Goal: Transaction & Acquisition: Obtain resource

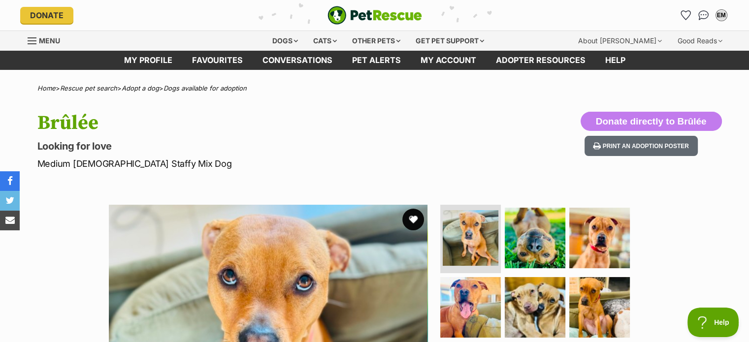
click at [411, 217] on button "favourite" at bounding box center [413, 220] width 22 height 22
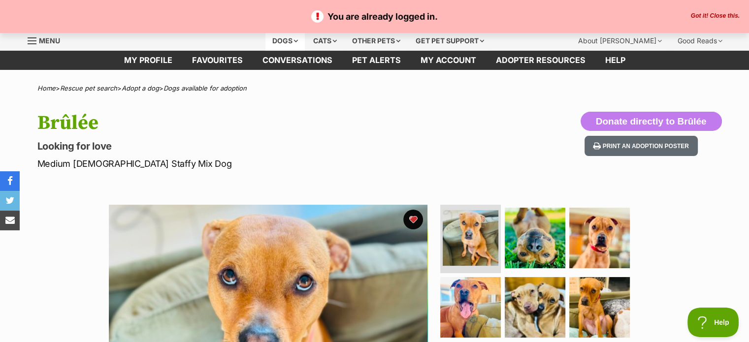
click at [294, 39] on div "Dogs" at bounding box center [284, 41] width 39 height 20
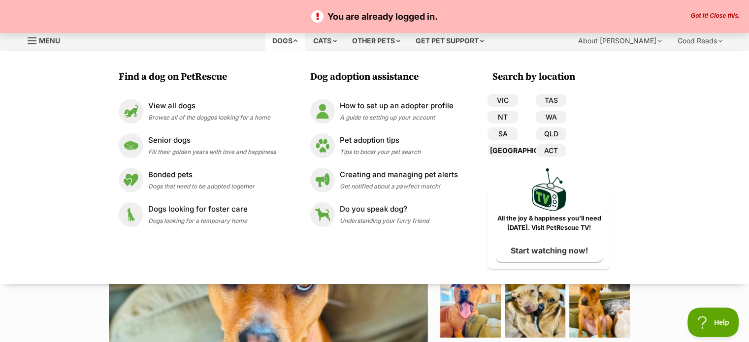
click at [506, 151] on link "[GEOGRAPHIC_DATA]" at bounding box center [502, 150] width 31 height 13
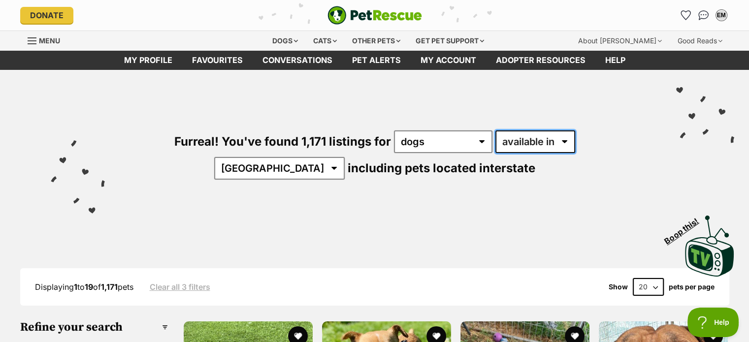
click at [524, 144] on select "available in located in" at bounding box center [535, 141] width 80 height 23
select select "disabled"
click at [495, 130] on select "available in located in" at bounding box center [535, 141] width 80 height 23
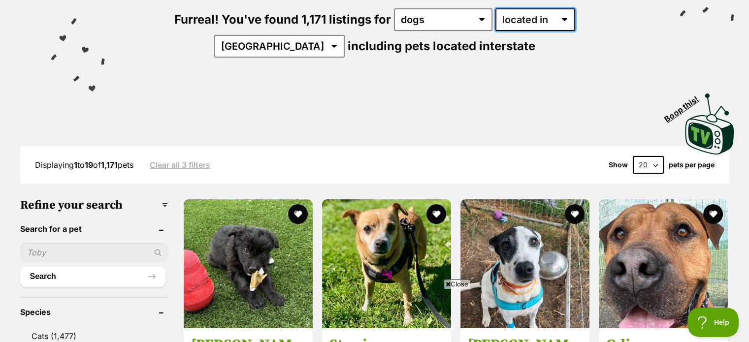
scroll to position [211, 0]
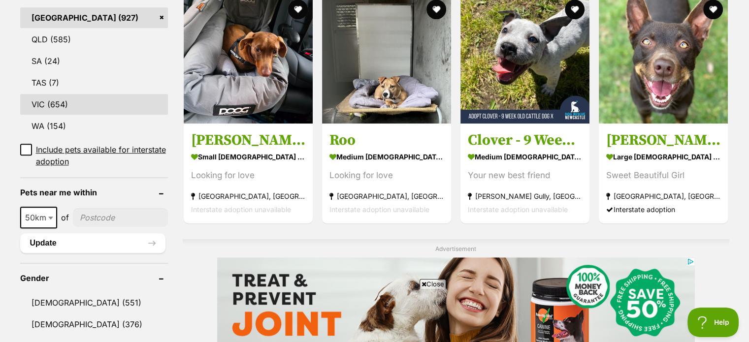
scroll to position [567, 0]
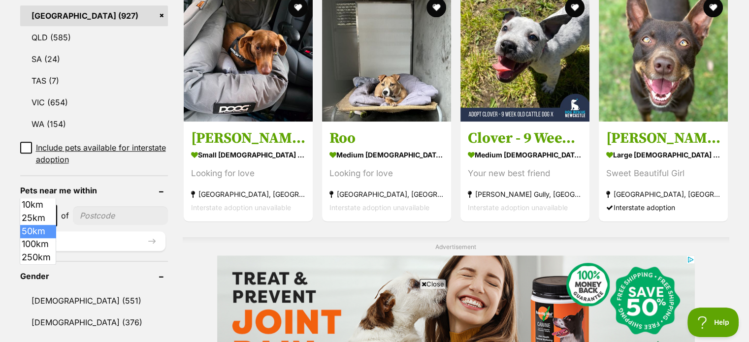
click at [43, 209] on span "50km" at bounding box center [38, 216] width 35 height 14
click at [104, 206] on input"] "postcode" at bounding box center [119, 215] width 96 height 19
click at [38, 209] on span "10km" at bounding box center [37, 216] width 33 height 14
select select "25"
click at [100, 206] on input"] "postcode" at bounding box center [120, 215] width 95 height 19
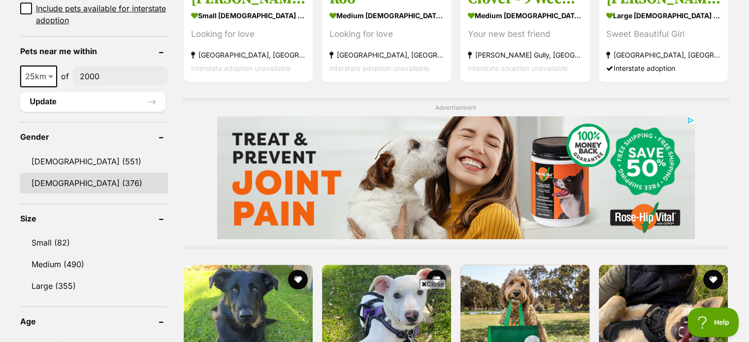
scroll to position [707, 0]
type input"] "2000"
click at [65, 172] on link "Female (376)" at bounding box center [94, 182] width 148 height 21
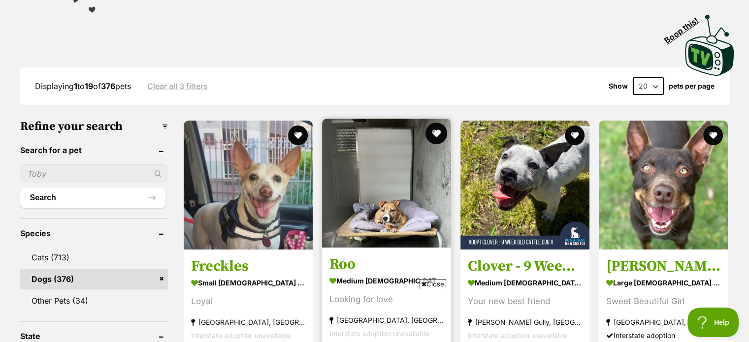
click at [441, 123] on button "favourite" at bounding box center [436, 134] width 22 height 22
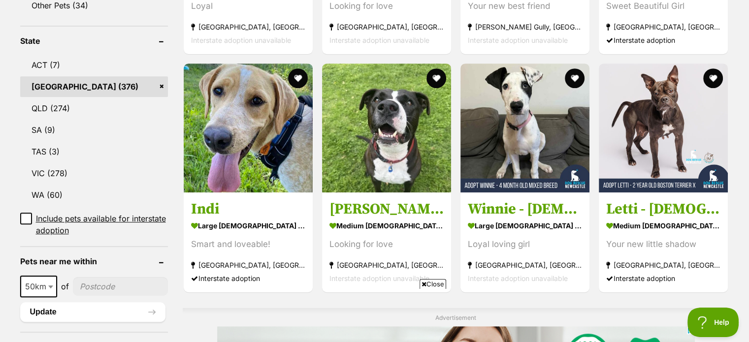
scroll to position [496, 0]
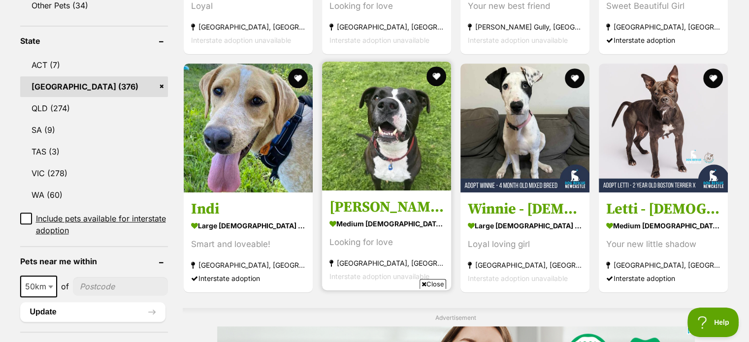
click at [380, 122] on img at bounding box center [386, 126] width 129 height 129
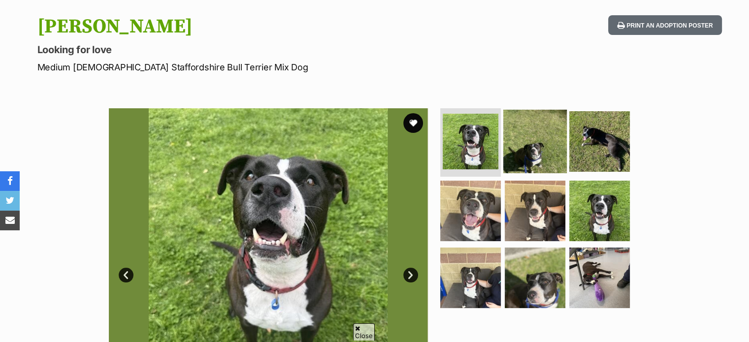
scroll to position [96, 0]
click at [534, 131] on img at bounding box center [534, 140] width 63 height 63
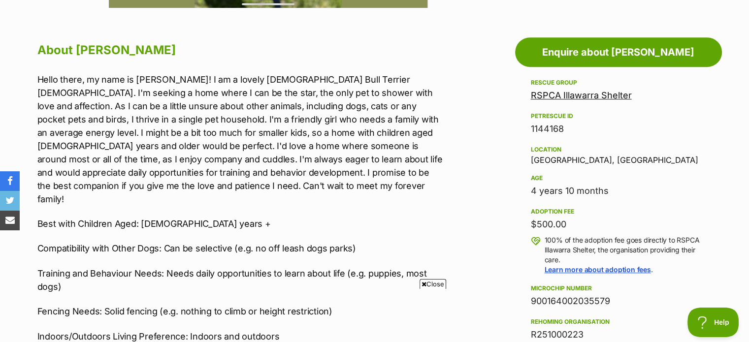
scroll to position [517, 0]
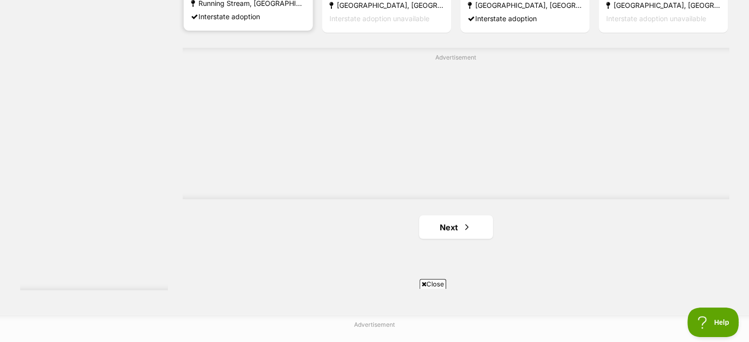
scroll to position [1745, 0]
click at [448, 216] on link "Next" at bounding box center [456, 228] width 74 height 24
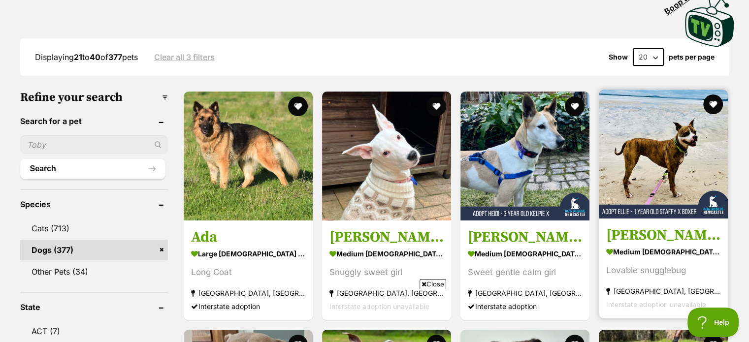
click at [669, 226] on h3 "[PERSON_NAME] - [DEMOGRAPHIC_DATA] Boxer X Staffy" at bounding box center [663, 235] width 114 height 19
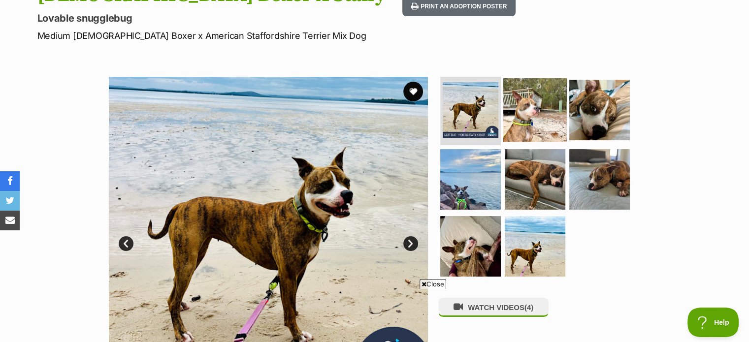
click at [535, 99] on img at bounding box center [534, 109] width 63 height 63
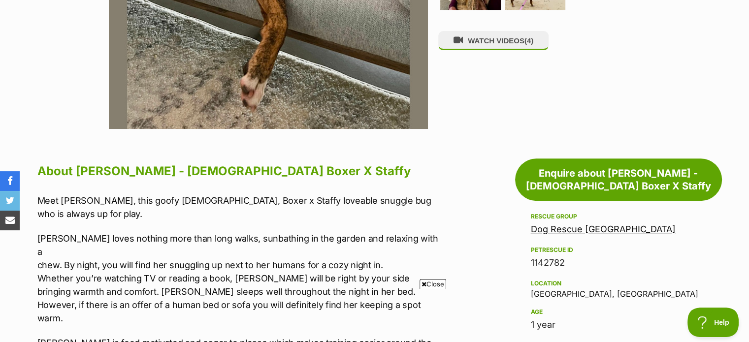
scroll to position [419, 0]
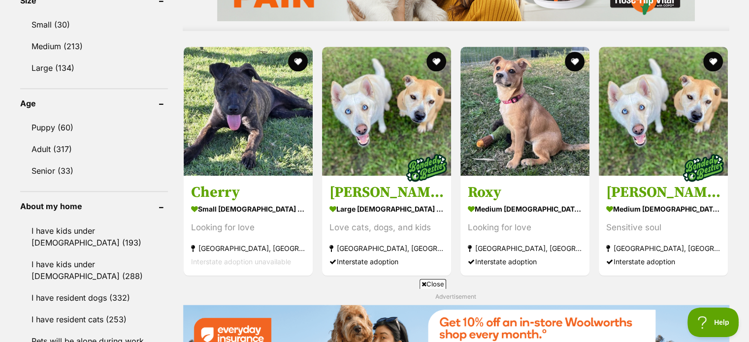
scroll to position [924, 0]
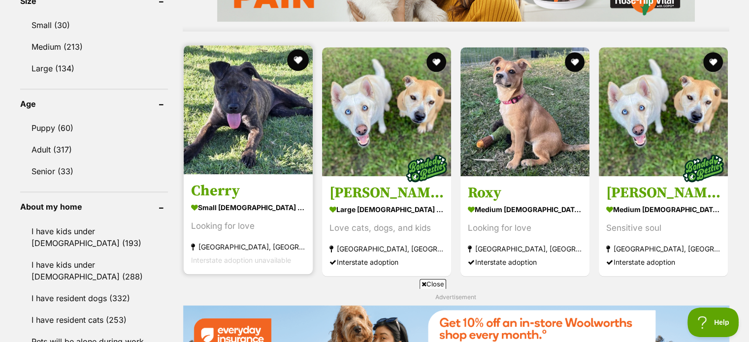
click at [292, 49] on button "favourite" at bounding box center [298, 60] width 22 height 22
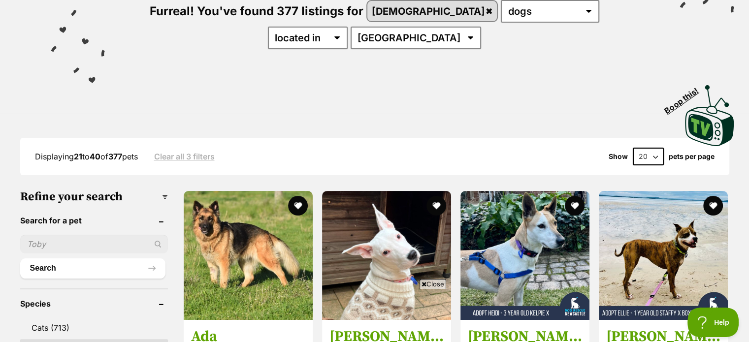
scroll to position [95, 0]
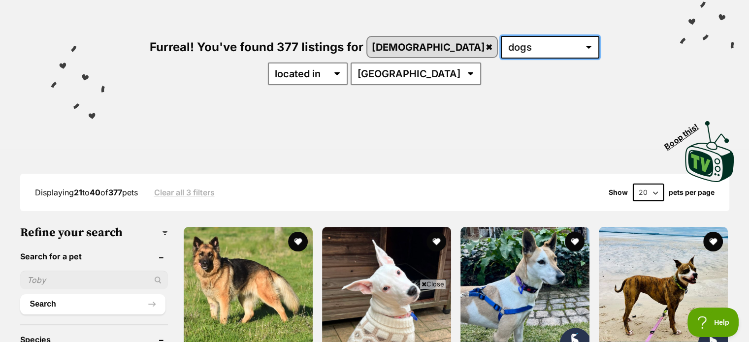
click at [501, 49] on select "any type of pet cats dogs other pets" at bounding box center [550, 47] width 98 height 23
select select "Other Pets"
click at [501, 36] on select "any type of pet cats dogs other pets" at bounding box center [550, 47] width 98 height 23
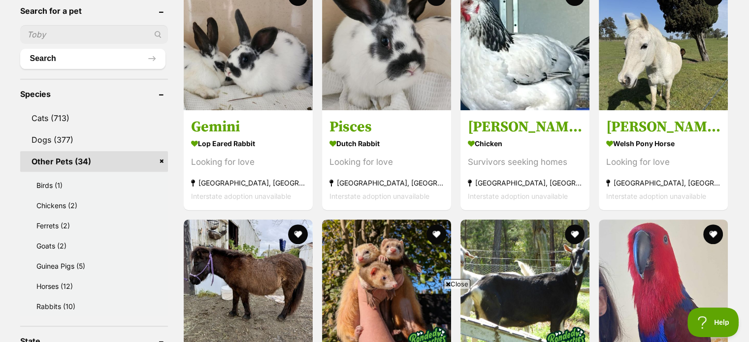
scroll to position [354, 0]
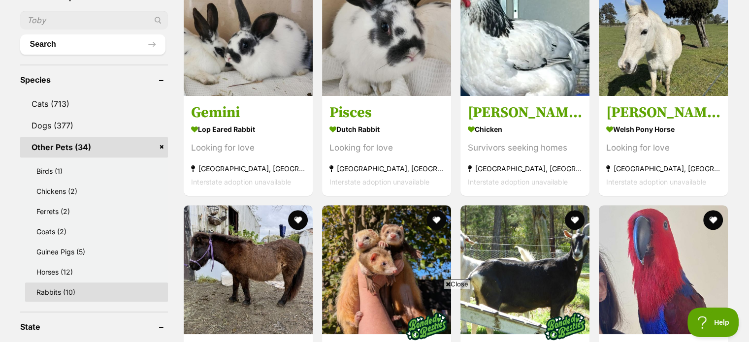
click at [65, 288] on link "Rabbits (10)" at bounding box center [96, 292] width 143 height 19
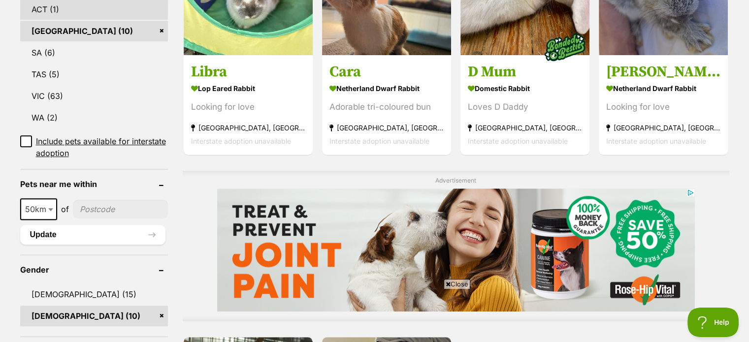
scroll to position [711, 0]
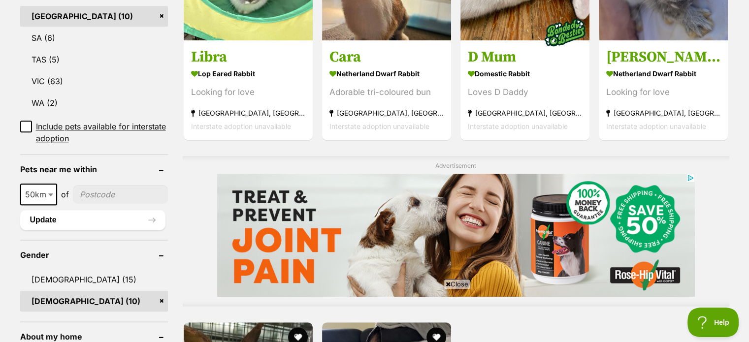
click at [34, 192] on span "50km" at bounding box center [38, 195] width 35 height 14
select select "10"
click at [97, 202] on div "10km 25km 50km 100km 250km 10km of" at bounding box center [94, 195] width 148 height 22
click at [97, 184] on div "10km 25km 50km 100km 250km 10km of" at bounding box center [94, 195] width 148 height 22
click at [98, 190] on input"] "postcode" at bounding box center [119, 194] width 96 height 19
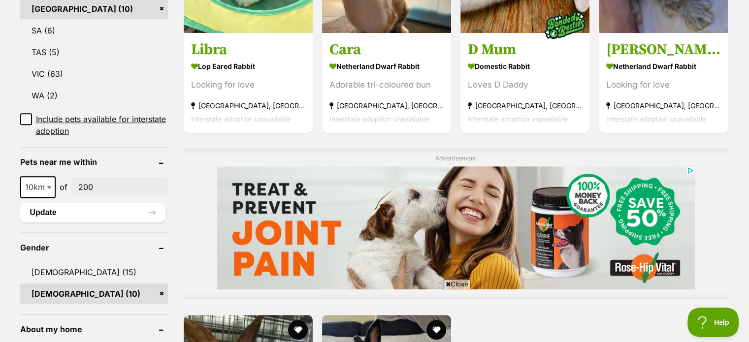
scroll to position [784, 0]
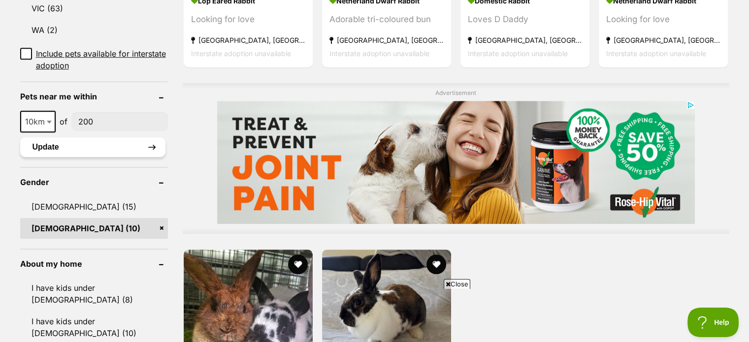
type input"] "200"
click at [46, 141] on button "Update" at bounding box center [92, 147] width 145 height 20
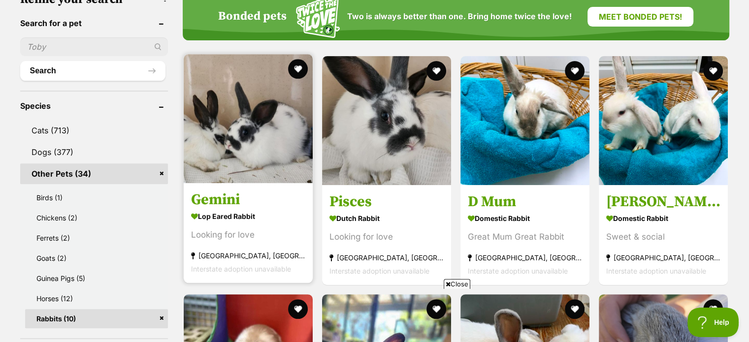
click at [216, 234] on div "Looking for love" at bounding box center [248, 234] width 114 height 13
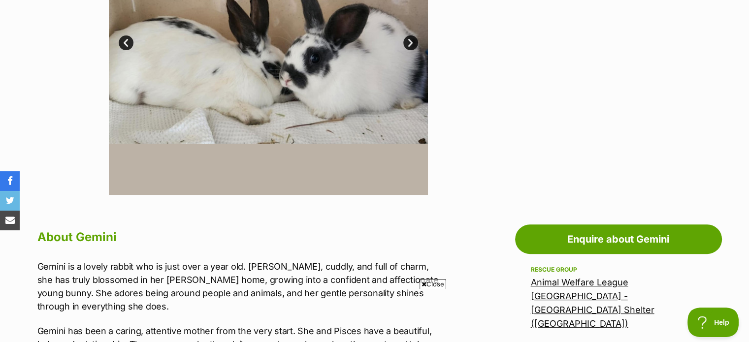
scroll to position [297, 0]
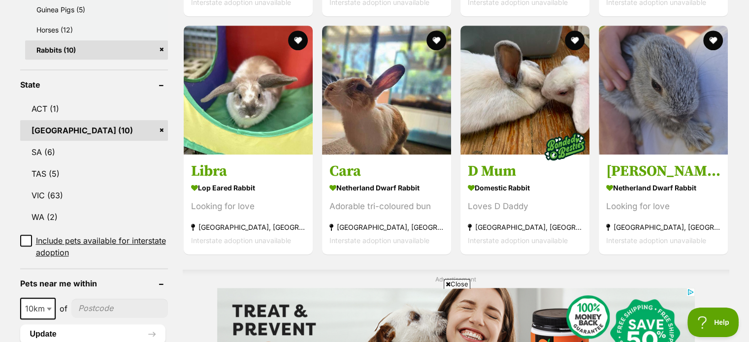
scroll to position [634, 0]
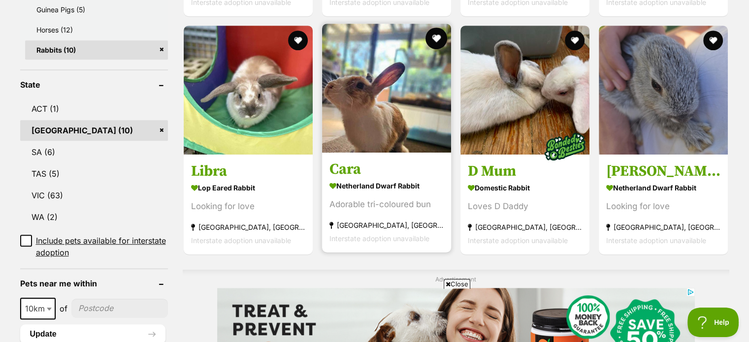
click at [435, 45] on button "favourite" at bounding box center [436, 39] width 22 height 22
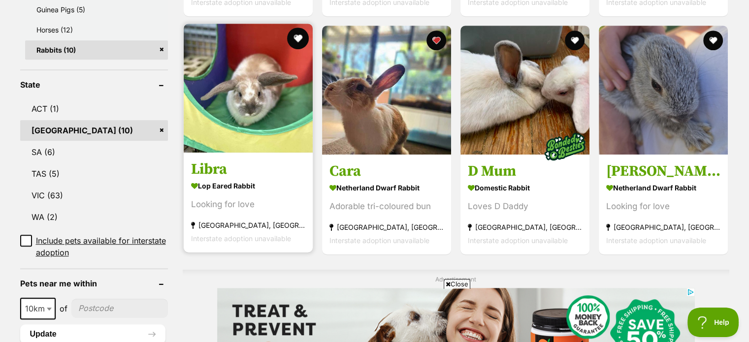
click at [294, 39] on button "favourite" at bounding box center [298, 39] width 22 height 22
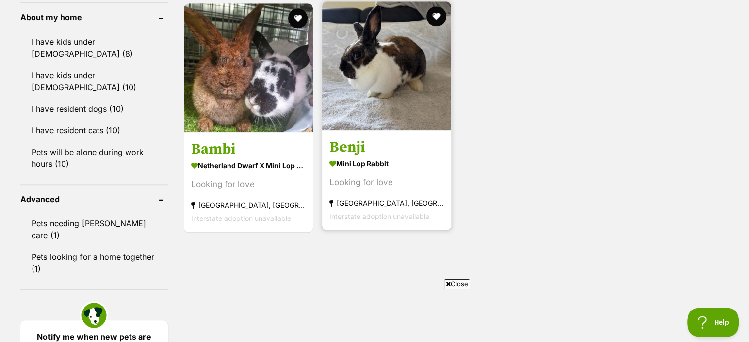
scroll to position [1067, 0]
click at [350, 132] on article "Benji Mini Lop Rabbit Looking for love Forster, NSW Interstate adoption unavail…" at bounding box center [386, 115] width 131 height 231
click at [348, 145] on h3 "Benji" at bounding box center [386, 147] width 114 height 19
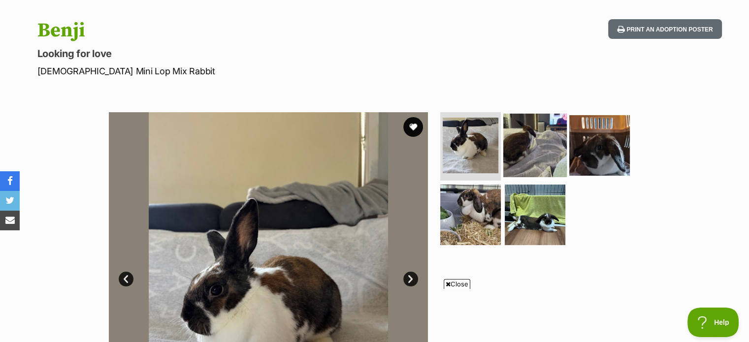
click at [527, 148] on img at bounding box center [534, 144] width 63 height 63
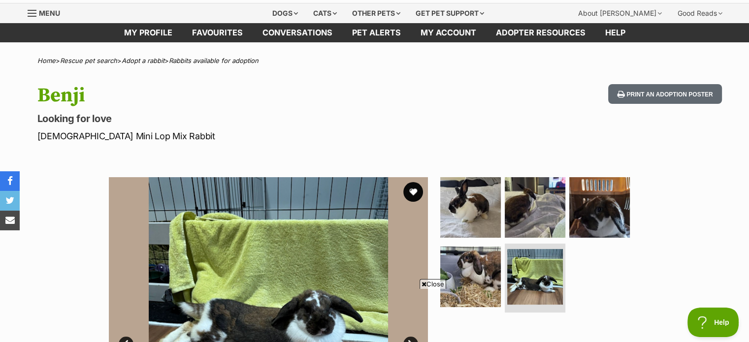
scroll to position [26, 0]
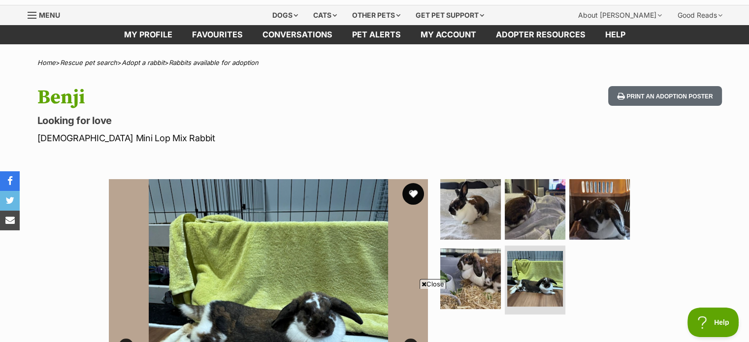
click at [413, 192] on button "favourite" at bounding box center [413, 194] width 22 height 22
click at [336, 10] on div "Cats" at bounding box center [324, 15] width 37 height 20
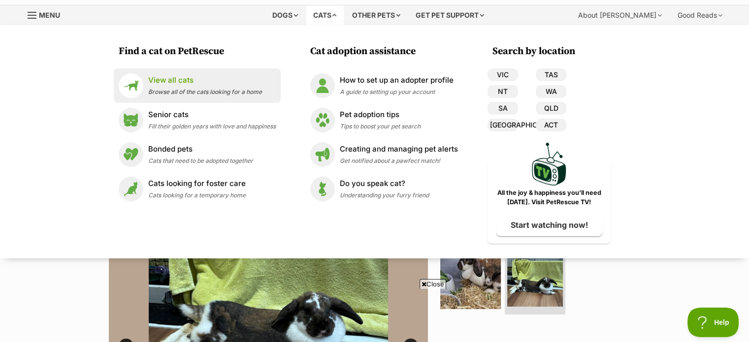
click at [148, 86] on div "View all cats Browse all of the cats looking for a home" at bounding box center [205, 85] width 114 height 21
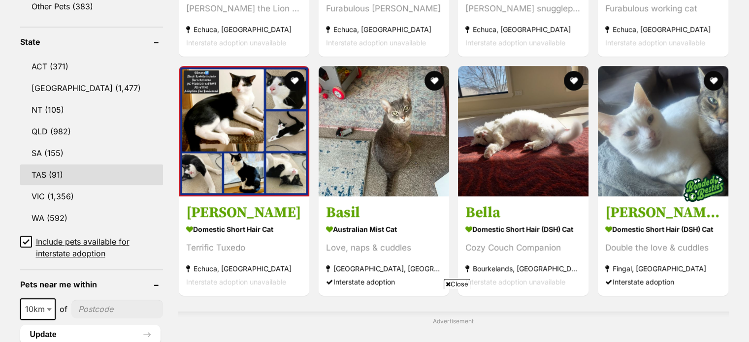
scroll to position [496, 0]
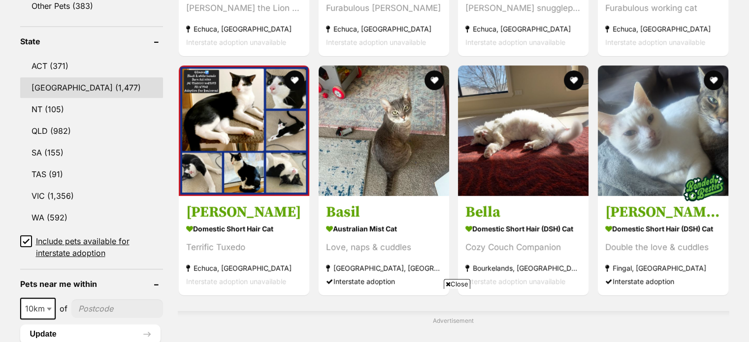
click at [51, 83] on link "[GEOGRAPHIC_DATA] (1,477)" at bounding box center [91, 87] width 143 height 21
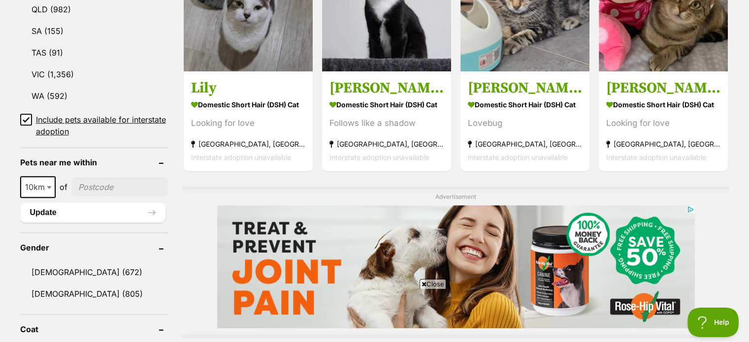
scroll to position [656, 0]
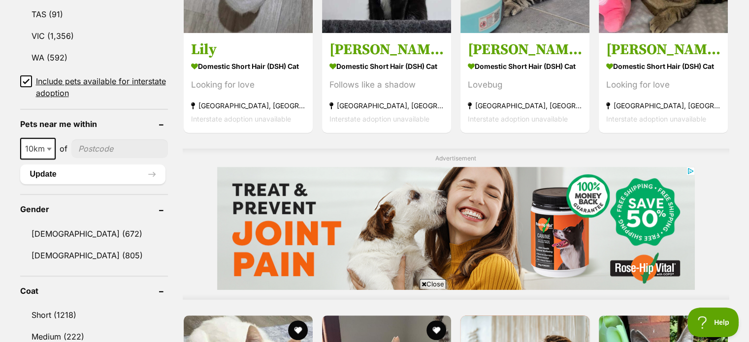
click at [95, 152] on input"] "postcode" at bounding box center [119, 148] width 96 height 19
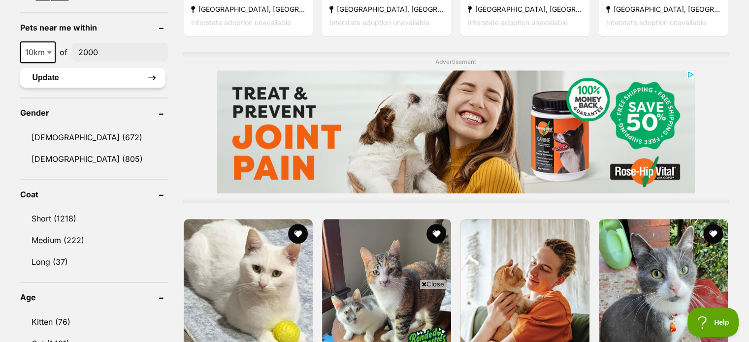
scroll to position [776, 0]
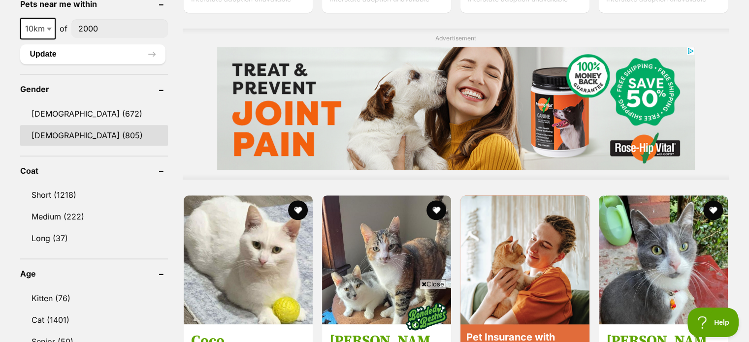
type input"] "2000"
click at [68, 131] on link "[DEMOGRAPHIC_DATA] (805)" at bounding box center [94, 135] width 148 height 21
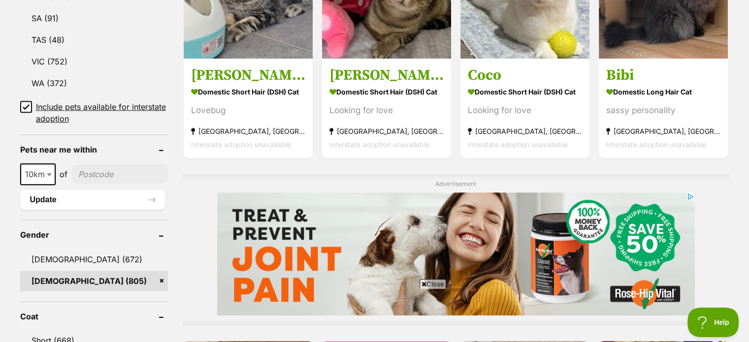
scroll to position [637, 0]
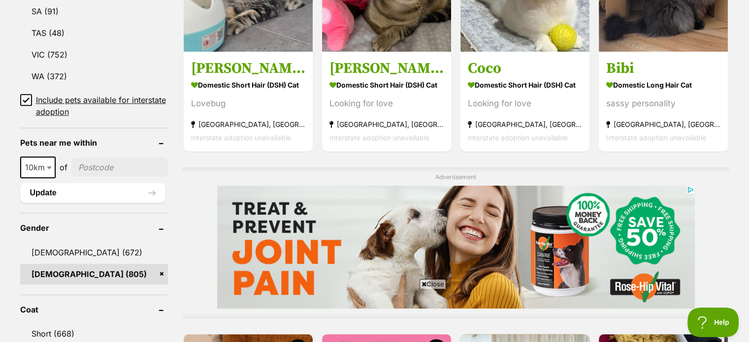
click at [85, 166] on input"] "postcode" at bounding box center [119, 167] width 96 height 19
type input"] "2000"
click at [80, 183] on button "Update" at bounding box center [92, 193] width 145 height 20
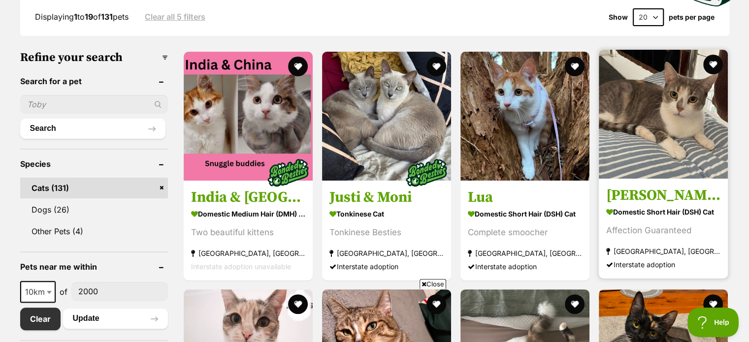
click at [641, 189] on h3 "[PERSON_NAME]" at bounding box center [663, 195] width 114 height 19
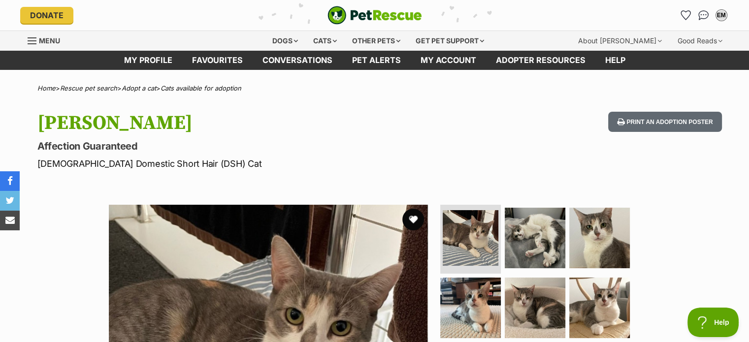
click at [414, 220] on button "favourite" at bounding box center [413, 220] width 22 height 22
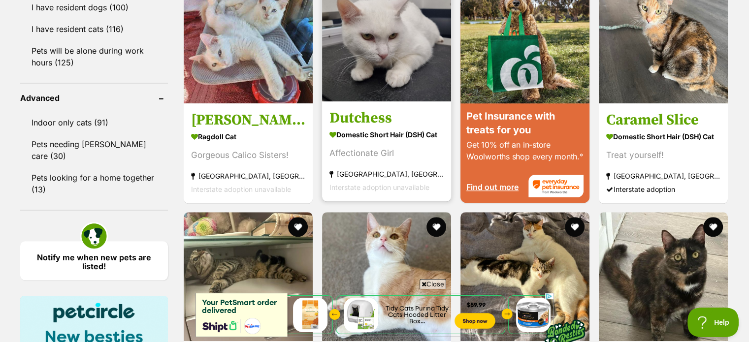
scroll to position [996, 0]
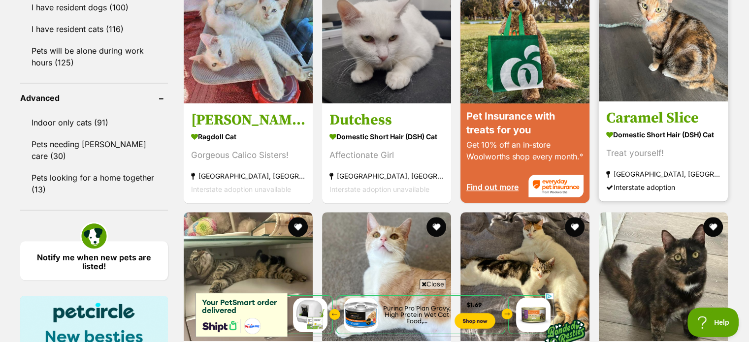
click at [658, 76] on img at bounding box center [663, 36] width 129 height 129
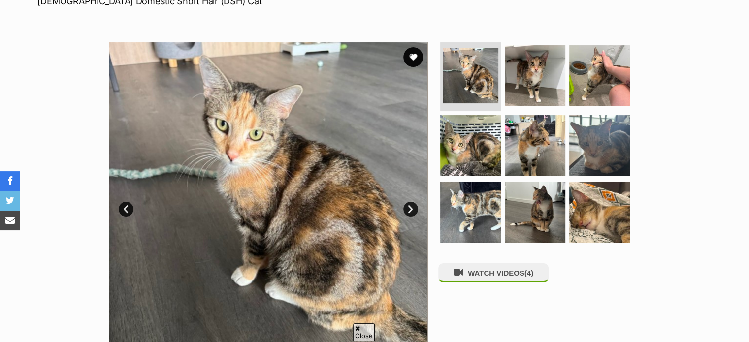
scroll to position [175, 0]
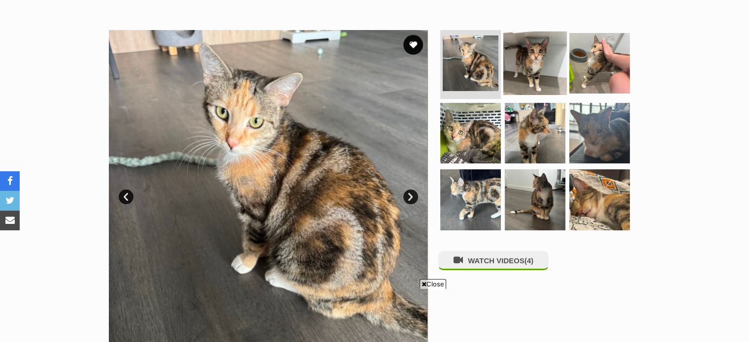
click at [532, 66] on img at bounding box center [534, 63] width 63 height 63
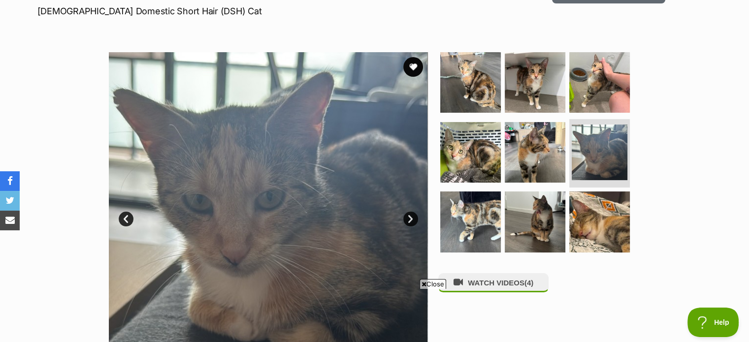
scroll to position [149, 0]
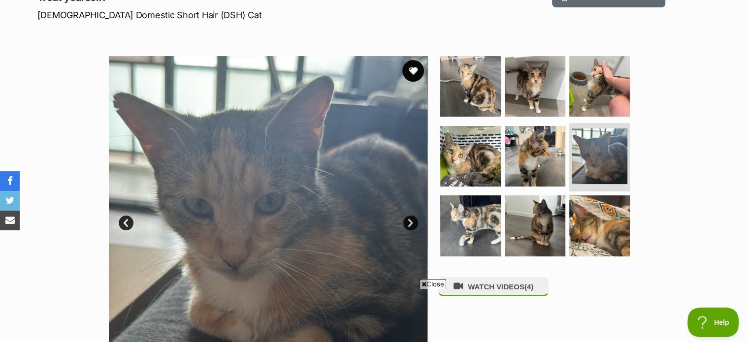
click at [413, 69] on button "favourite" at bounding box center [413, 71] width 22 height 22
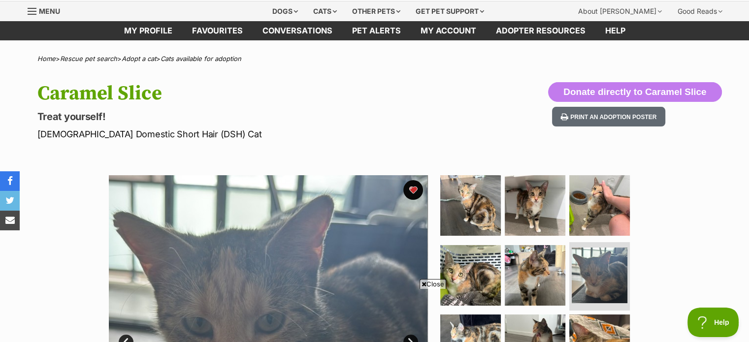
scroll to position [26, 0]
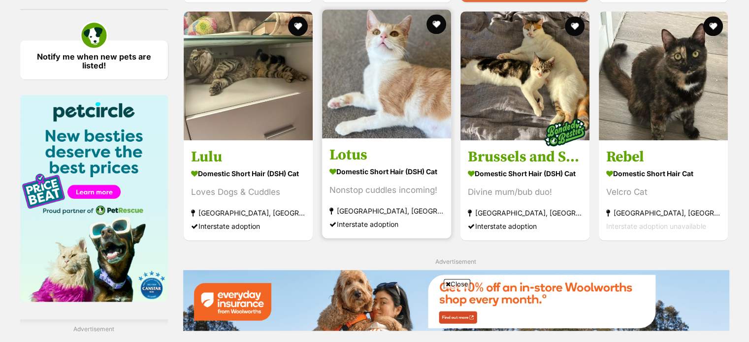
scroll to position [1198, 0]
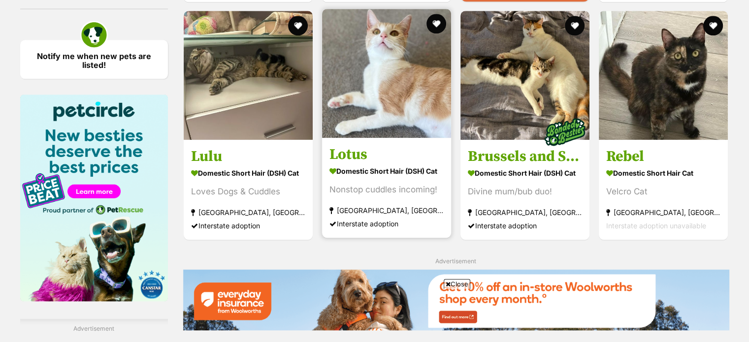
click at [357, 156] on h3 "Lotus" at bounding box center [386, 154] width 114 height 19
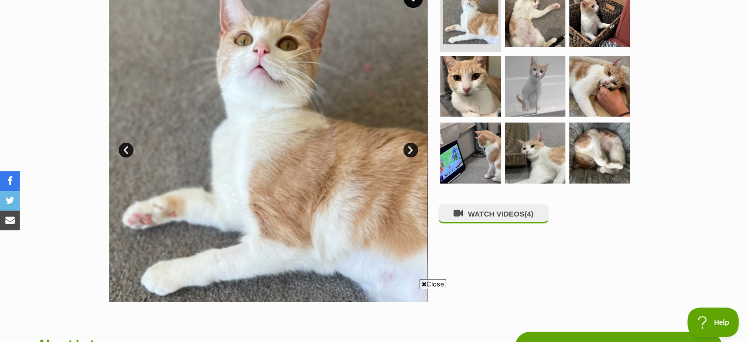
scroll to position [141, 0]
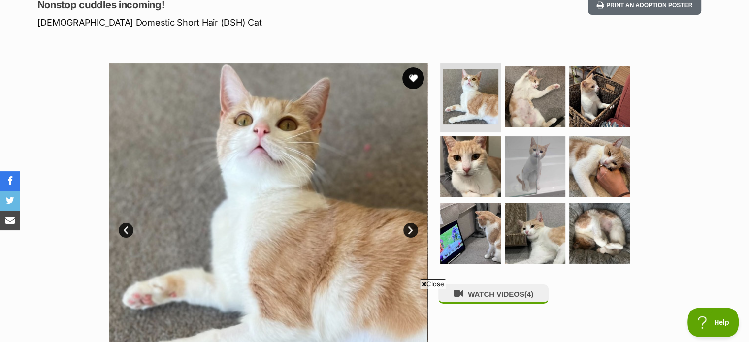
click at [412, 78] on button "favourite" at bounding box center [413, 78] width 22 height 22
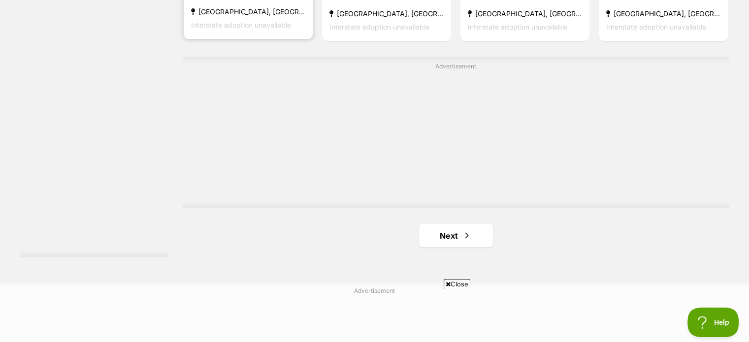
scroll to position [1738, 0]
click at [447, 222] on link "Next" at bounding box center [456, 234] width 74 height 24
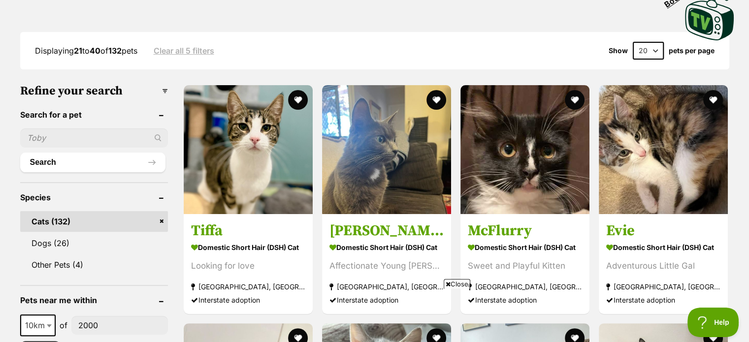
scroll to position [237, 0]
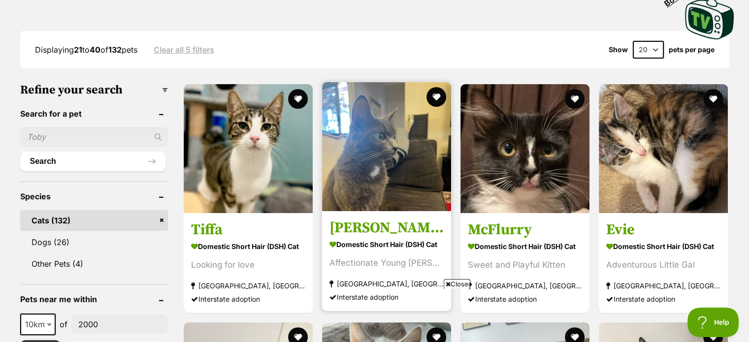
click at [339, 184] on img at bounding box center [386, 146] width 129 height 129
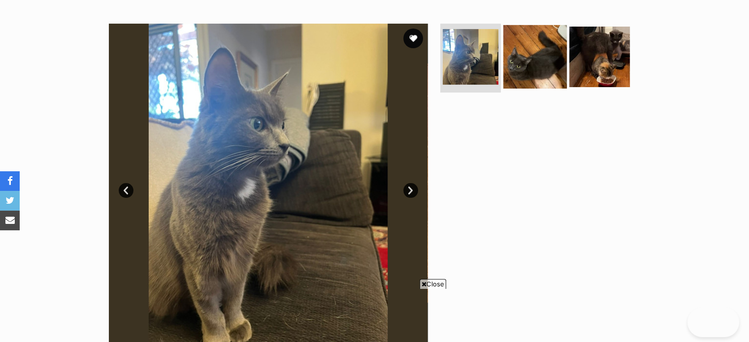
click at [539, 74] on img at bounding box center [534, 56] width 63 height 63
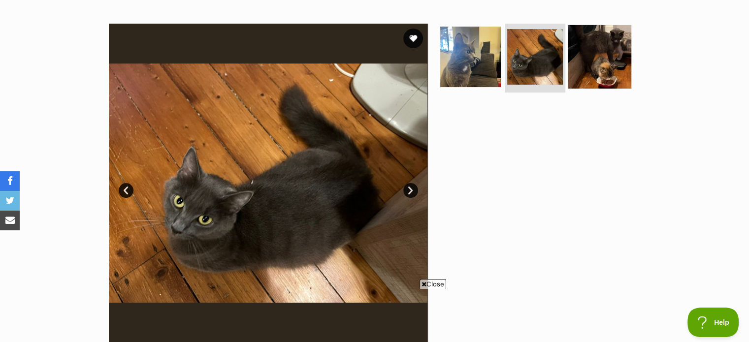
click at [599, 57] on img at bounding box center [599, 56] width 63 height 63
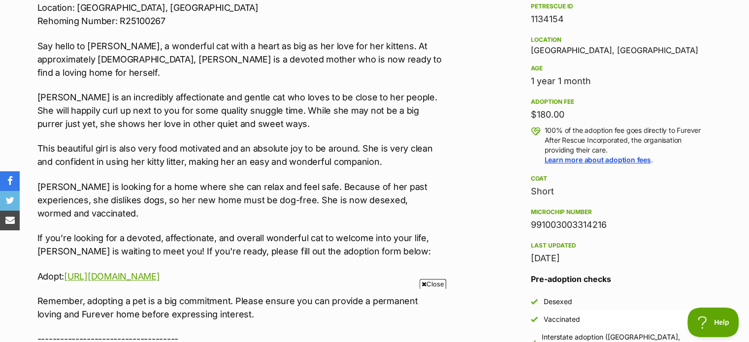
scroll to position [636, 0]
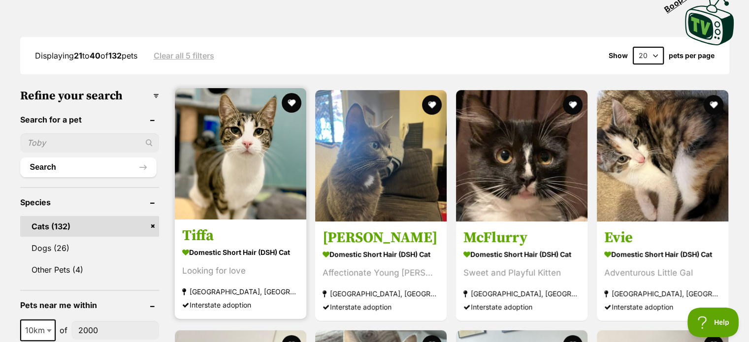
click at [228, 240] on h3 "Tiffa" at bounding box center [240, 235] width 117 height 19
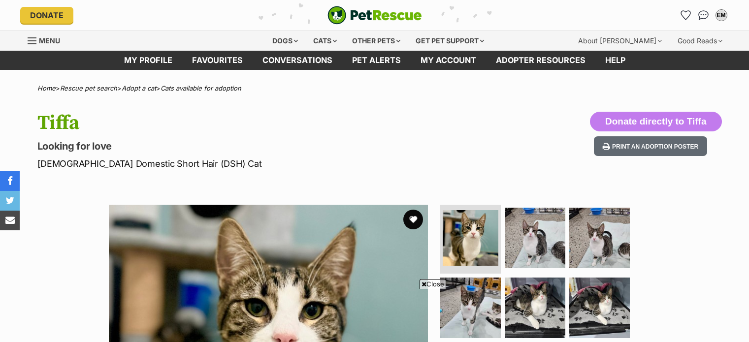
scroll to position [145, 0]
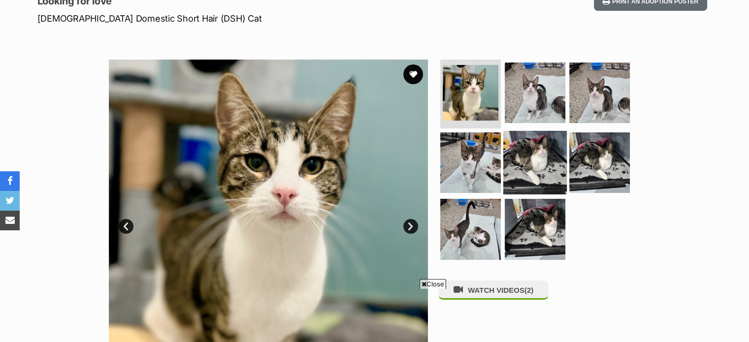
click at [551, 157] on img at bounding box center [534, 161] width 63 height 63
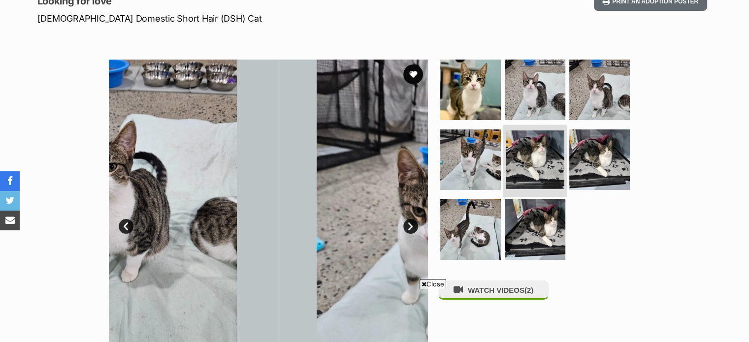
click at [541, 157] on img at bounding box center [535, 159] width 59 height 59
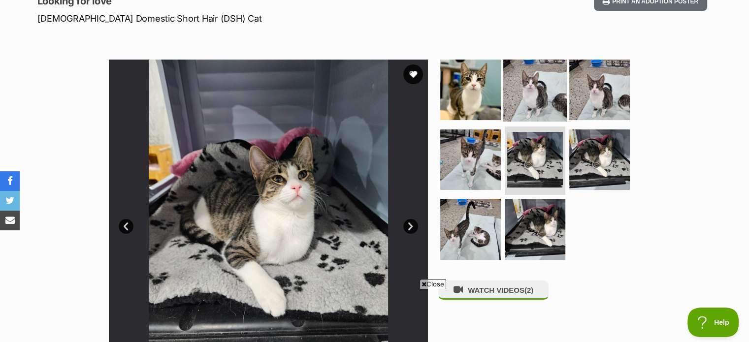
scroll to position [0, 0]
click at [535, 74] on img at bounding box center [534, 89] width 63 height 63
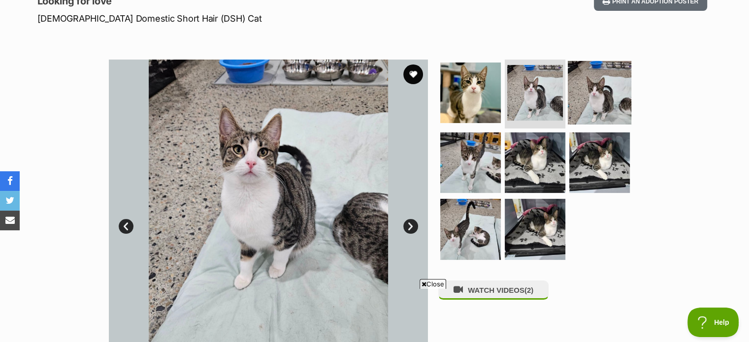
click at [591, 92] on img at bounding box center [599, 92] width 63 height 63
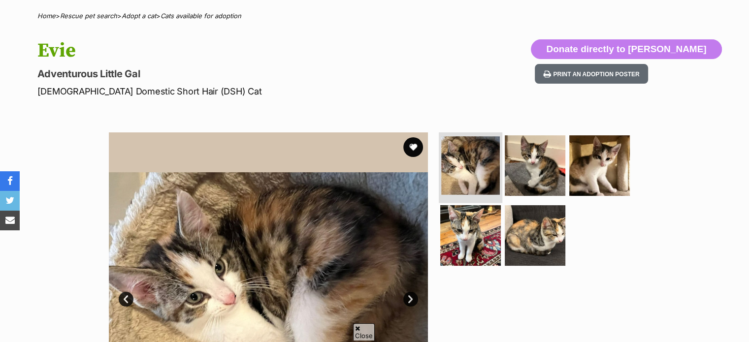
scroll to position [102, 0]
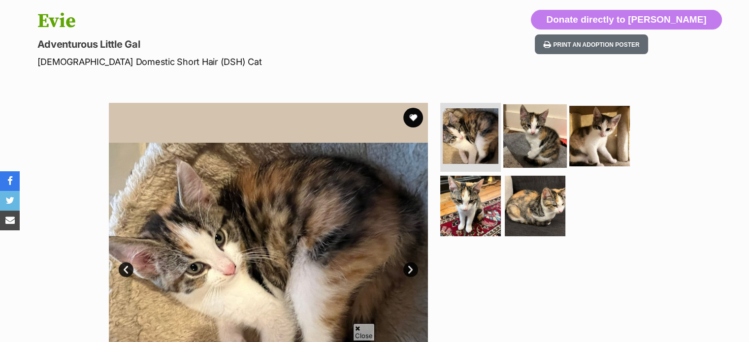
click at [530, 151] on img at bounding box center [534, 135] width 63 height 63
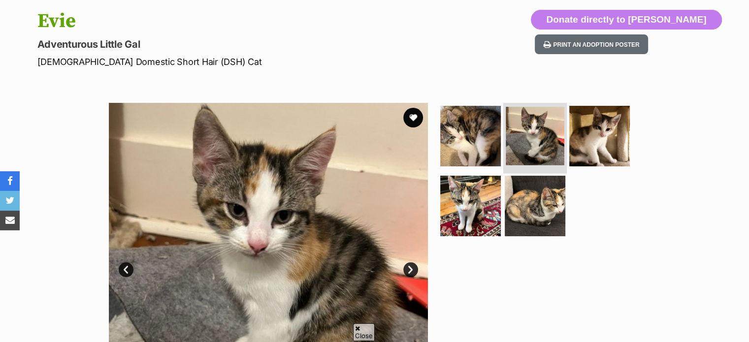
scroll to position [151, 0]
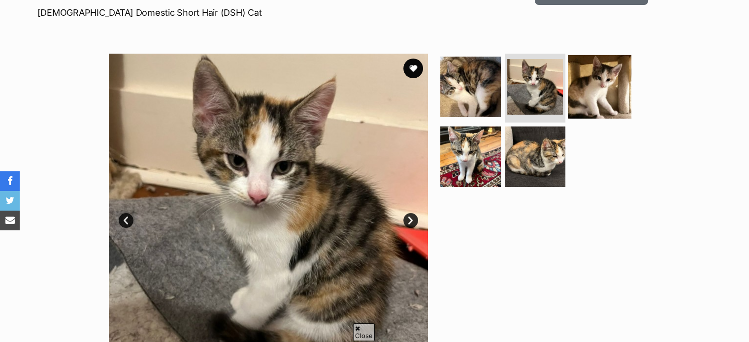
click at [589, 86] on img at bounding box center [599, 86] width 63 height 63
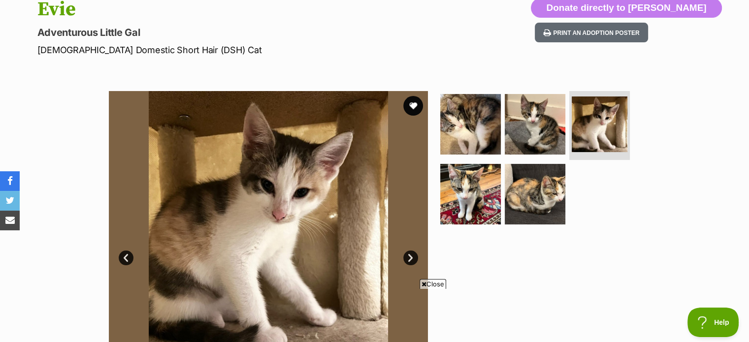
scroll to position [113, 0]
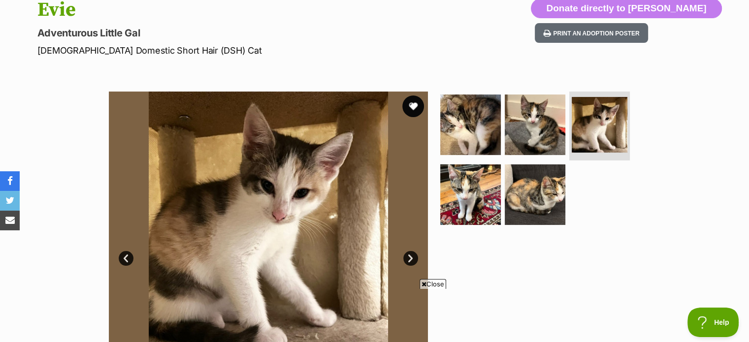
click at [413, 101] on button "favourite" at bounding box center [413, 106] width 22 height 22
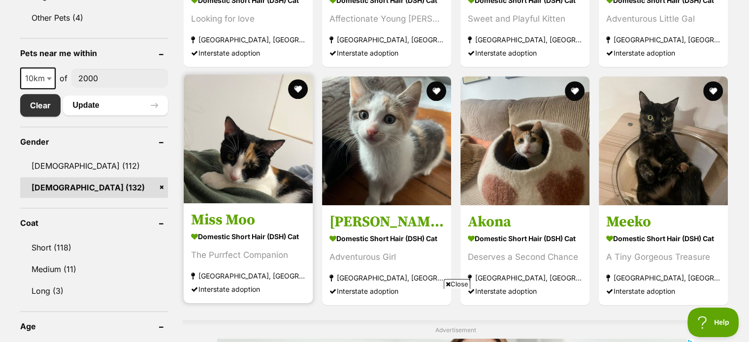
click at [219, 216] on h3 "Miss Moo" at bounding box center [248, 219] width 114 height 19
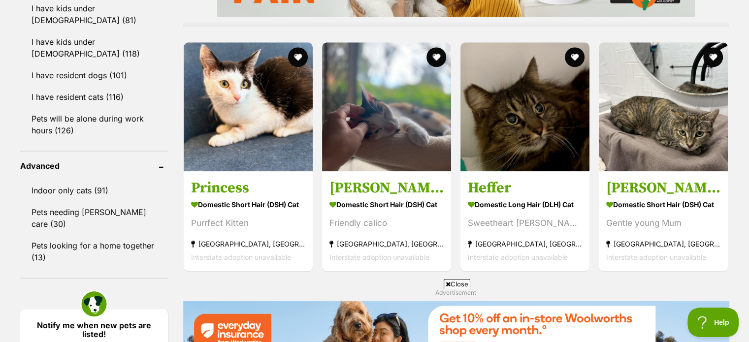
scroll to position [928, 0]
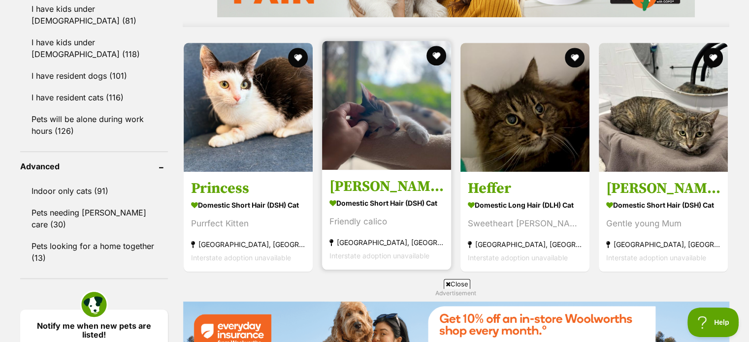
click at [372, 143] on img at bounding box center [386, 105] width 129 height 129
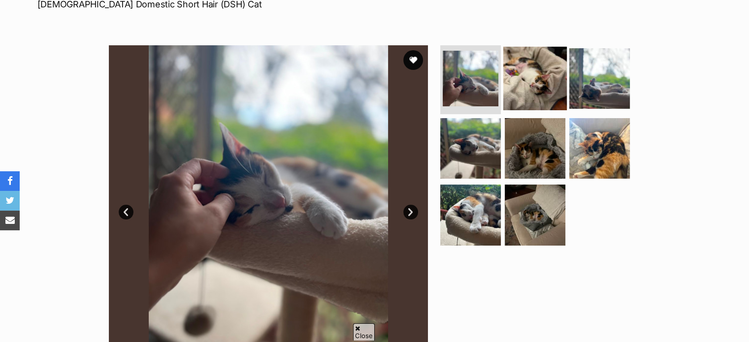
scroll to position [161, 0]
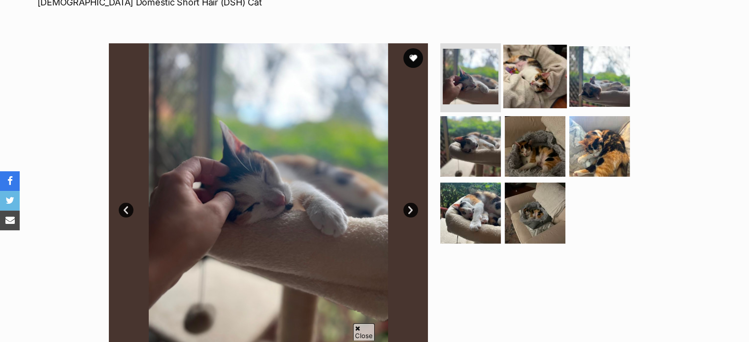
click at [532, 63] on img at bounding box center [534, 76] width 63 height 63
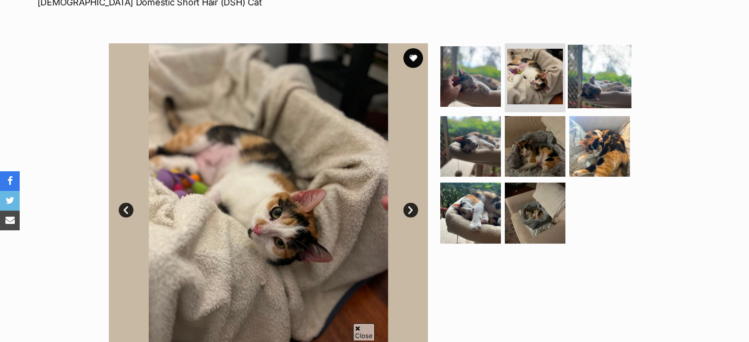
scroll to position [0, 0]
click at [569, 72] on img at bounding box center [599, 76] width 63 height 63
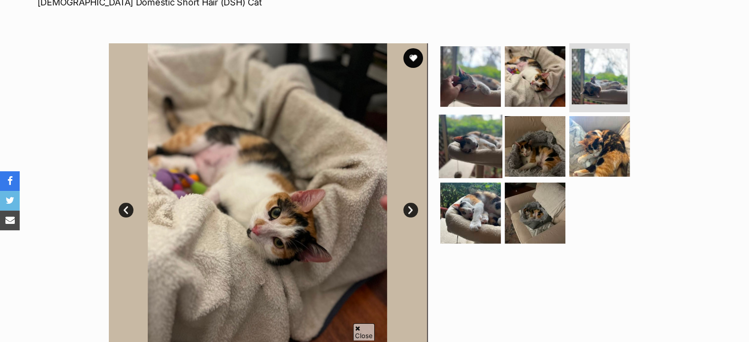
click at [486, 147] on img at bounding box center [470, 145] width 63 height 63
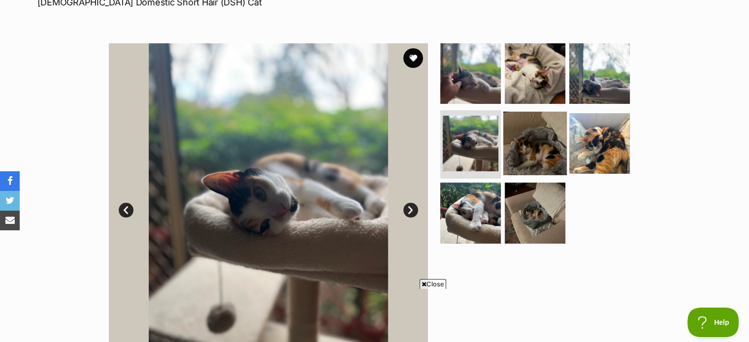
click at [530, 147] on img at bounding box center [534, 142] width 63 height 63
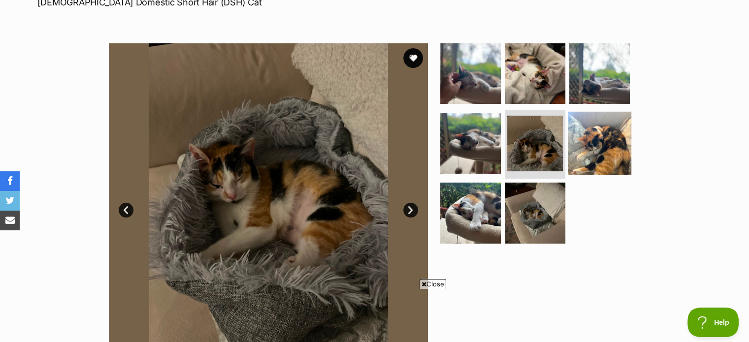
click at [606, 152] on img at bounding box center [599, 142] width 63 height 63
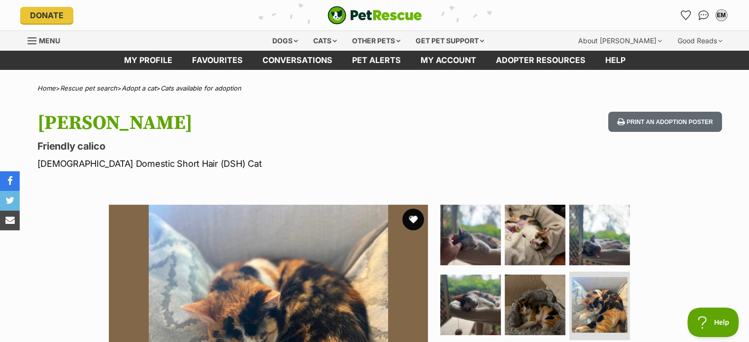
click at [415, 221] on button "favourite" at bounding box center [413, 220] width 22 height 22
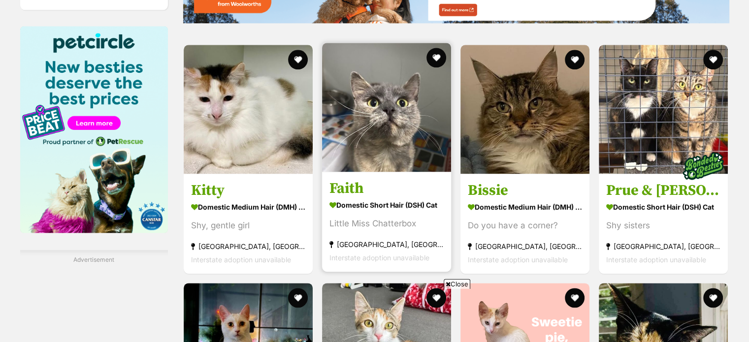
scroll to position [1270, 0]
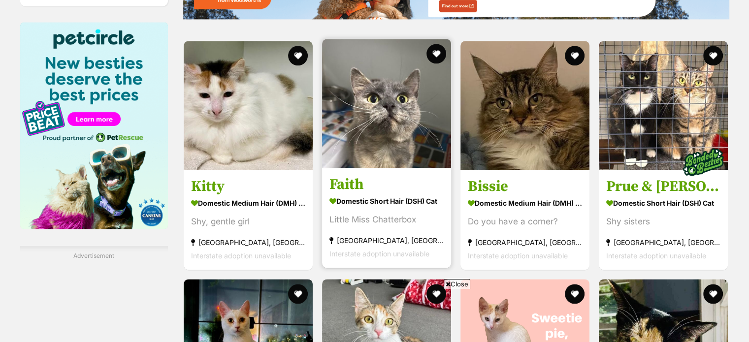
click at [350, 173] on link "Faith Domestic Short Hair (DSH) Cat Little Miss Chatterbox Roseville, NSW Inter…" at bounding box center [386, 218] width 129 height 100
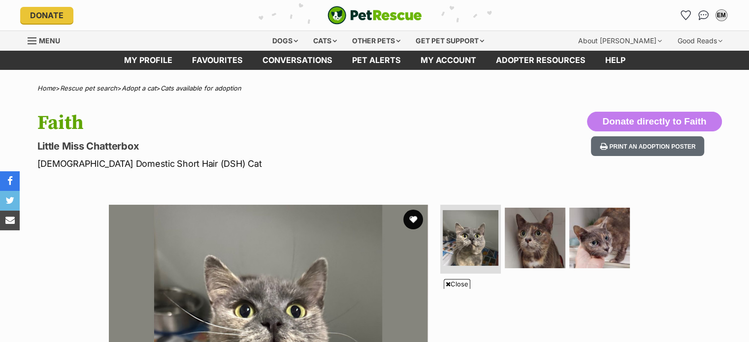
scroll to position [83, 0]
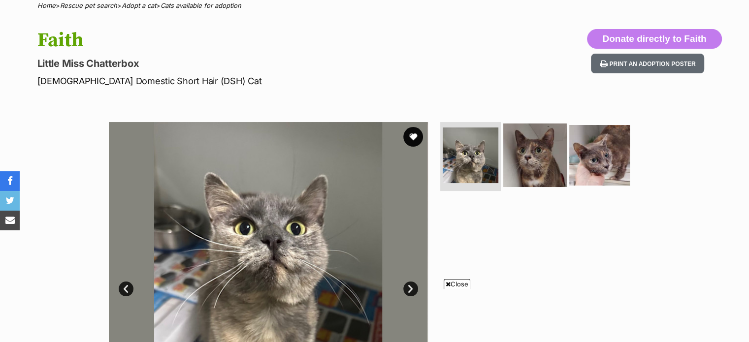
click at [527, 169] on img at bounding box center [534, 155] width 63 height 63
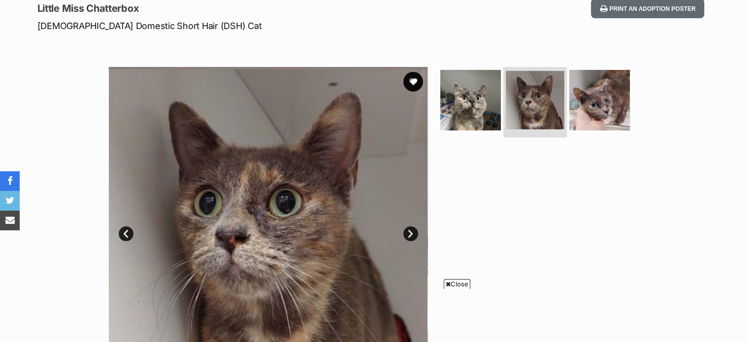
scroll to position [0, 0]
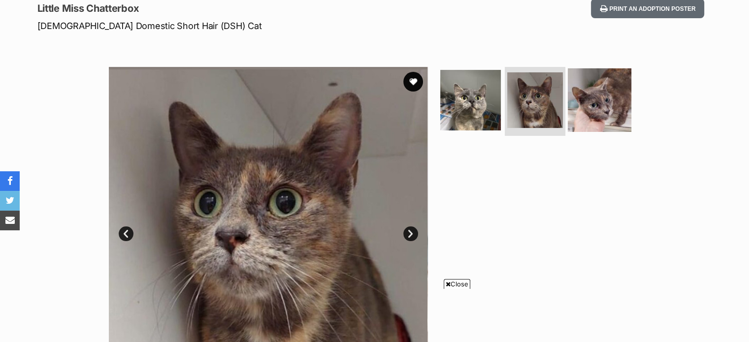
click at [592, 114] on img at bounding box center [599, 99] width 63 height 63
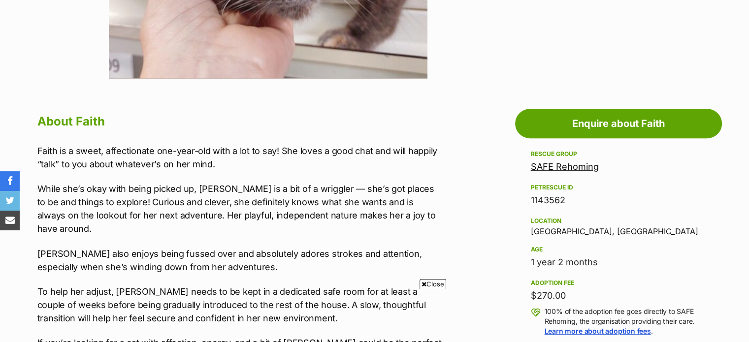
scroll to position [454, 0]
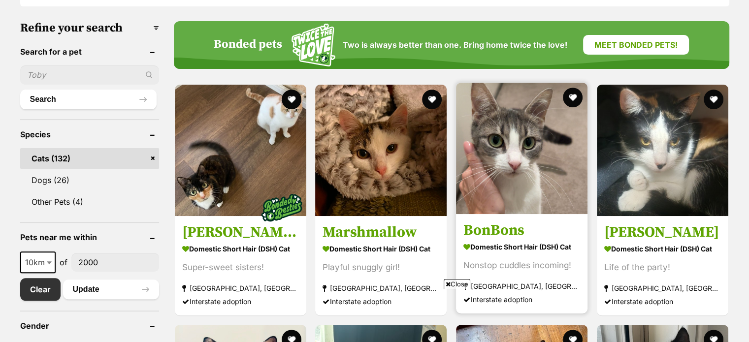
scroll to position [299, 0]
click at [573, 93] on button "favourite" at bounding box center [573, 98] width 22 height 22
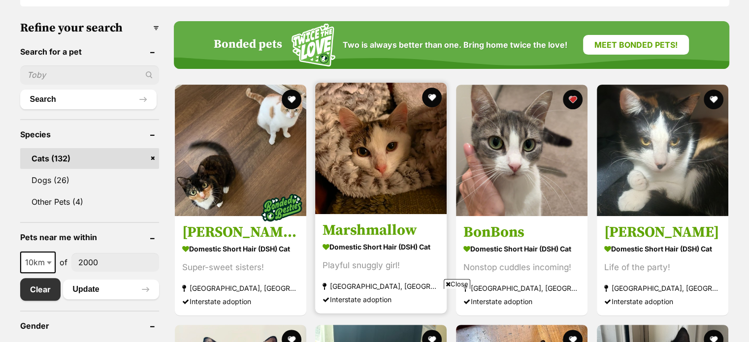
click at [381, 140] on img at bounding box center [380, 148] width 131 height 131
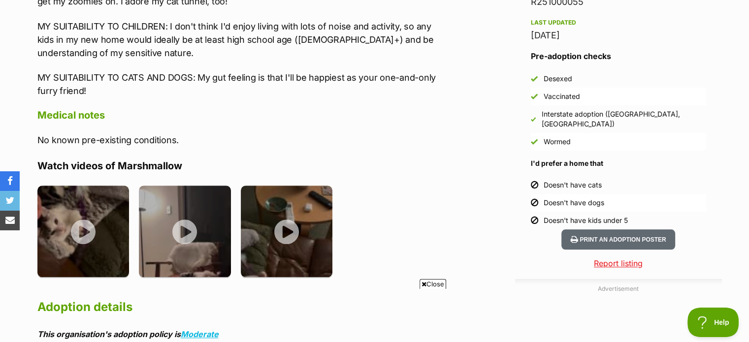
scroll to position [866, 0]
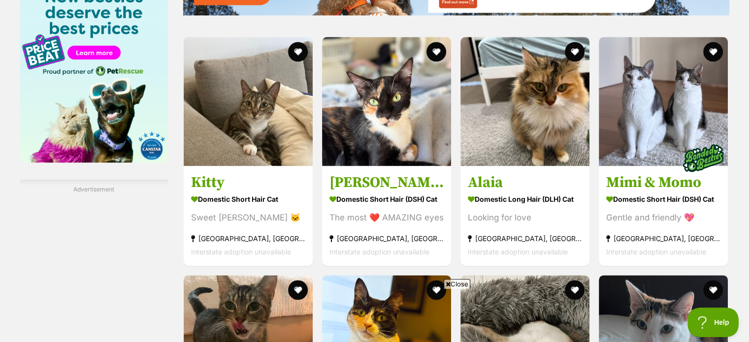
scroll to position [1337, 0]
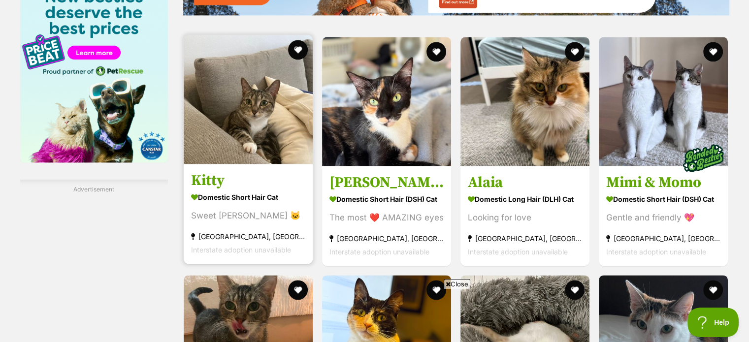
click at [199, 142] on img at bounding box center [248, 99] width 129 height 129
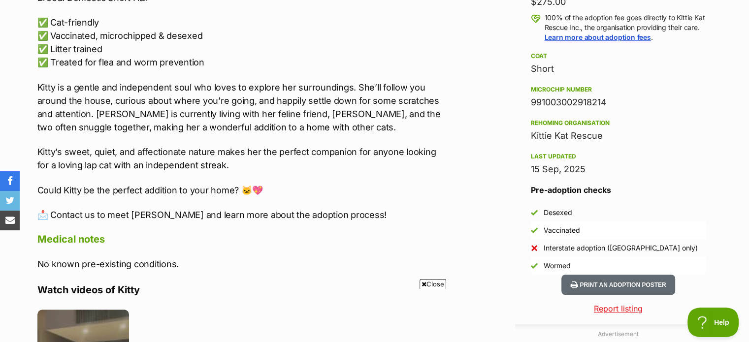
scroll to position [744, 0]
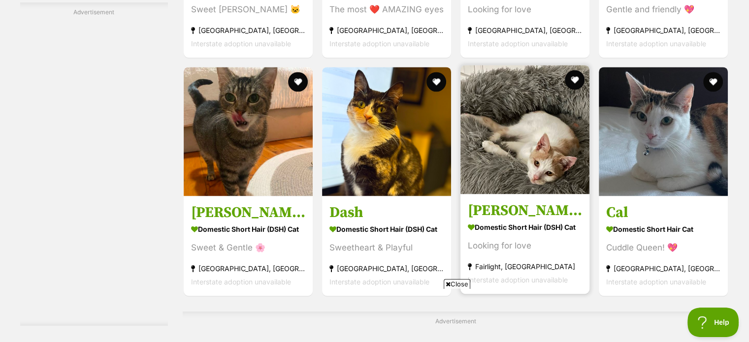
scroll to position [1596, 0]
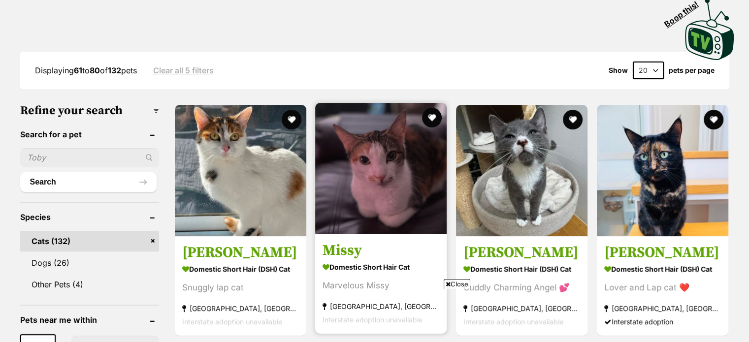
scroll to position [234, 0]
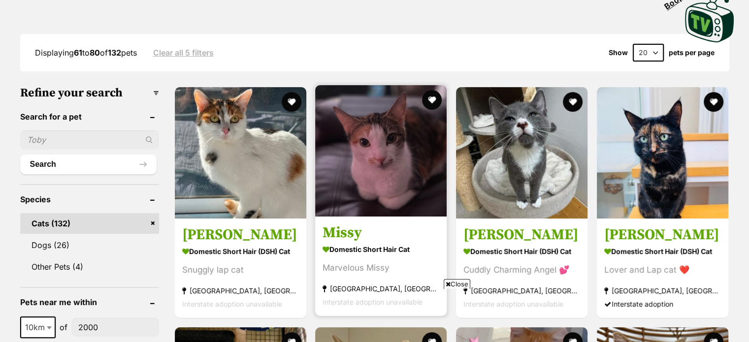
click at [356, 217] on article "Missy Domestic Short Hair Cat Marvelous Missy Campsie, NSW Interstate adoption …" at bounding box center [380, 200] width 133 height 233
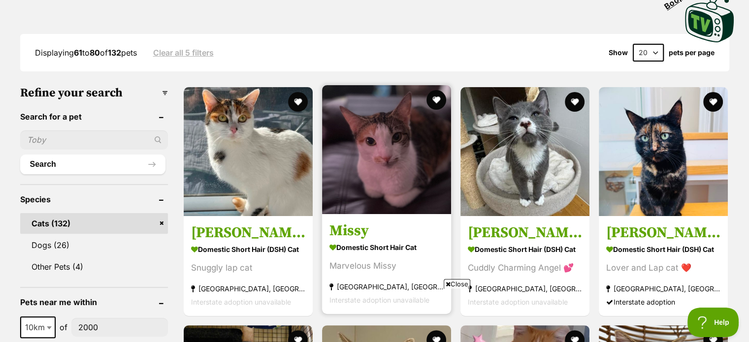
click at [356, 235] on h3 "Missy" at bounding box center [386, 230] width 114 height 19
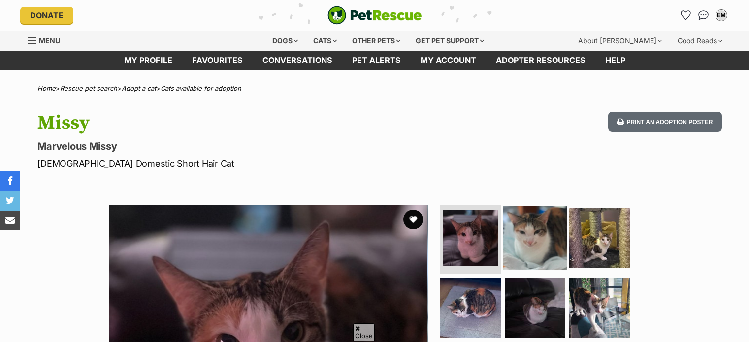
click at [525, 206] on img at bounding box center [534, 237] width 63 height 63
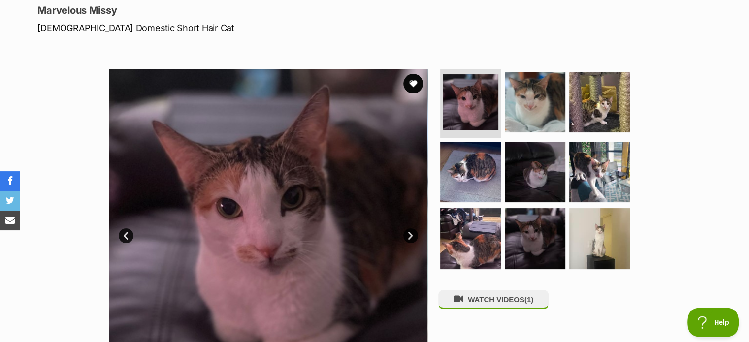
scroll to position [137, 0]
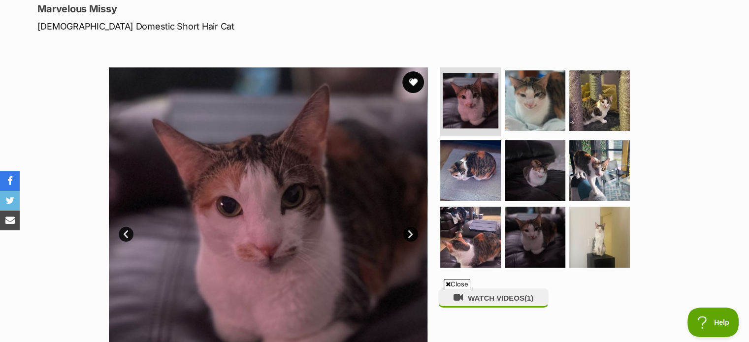
click at [411, 84] on button "favourite" at bounding box center [413, 82] width 22 height 22
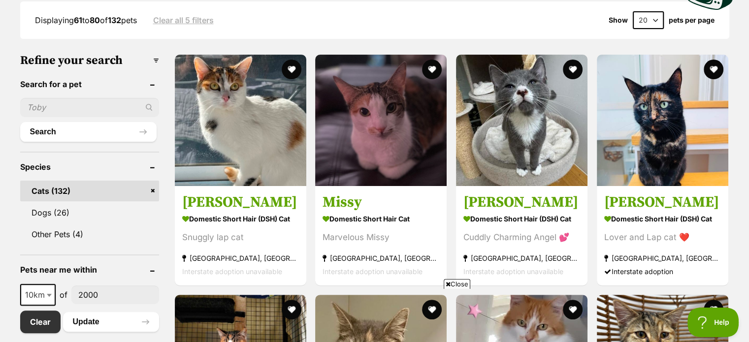
scroll to position [274, 0]
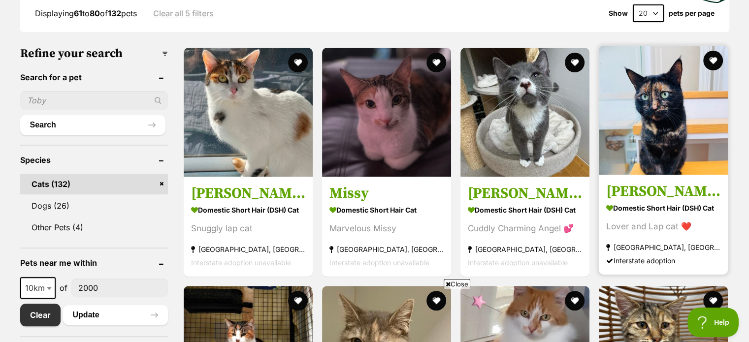
click at [641, 172] on link at bounding box center [663, 172] width 129 height 10
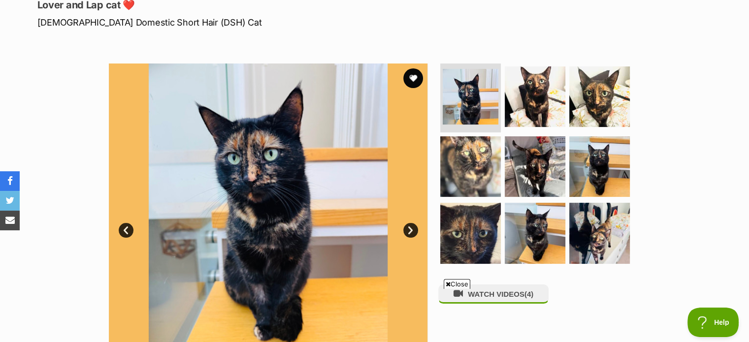
scroll to position [135, 0]
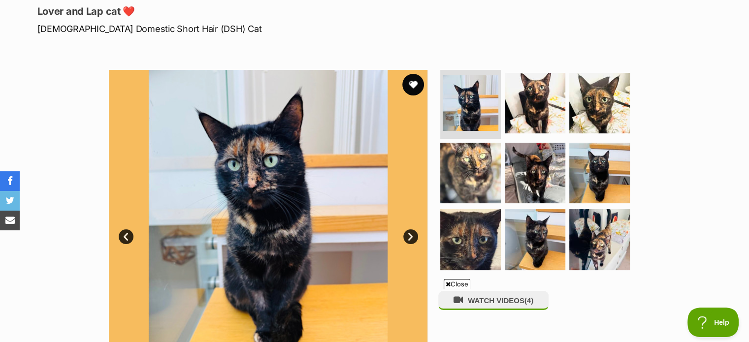
click at [414, 83] on button "favourite" at bounding box center [413, 85] width 22 height 22
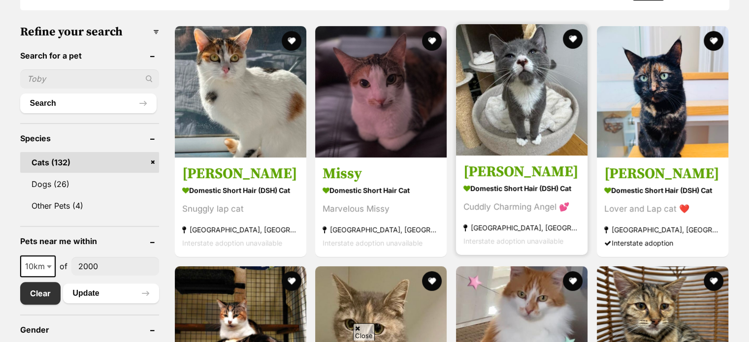
scroll to position [295, 0]
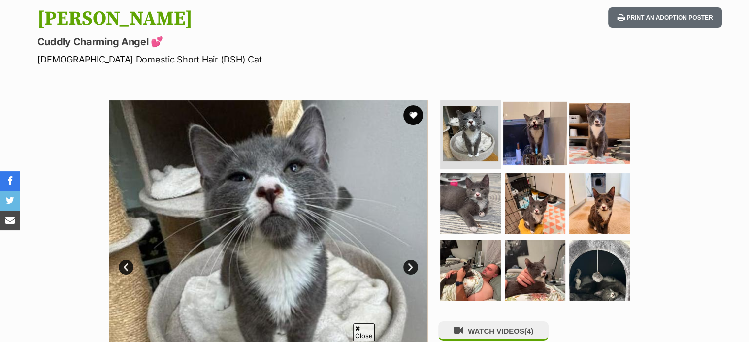
click at [538, 125] on img at bounding box center [534, 133] width 63 height 63
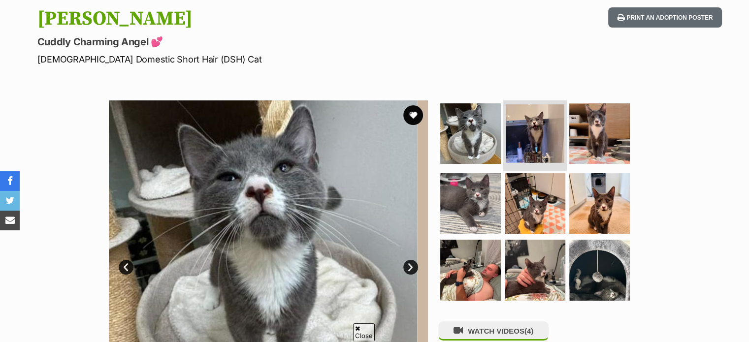
scroll to position [104, 0]
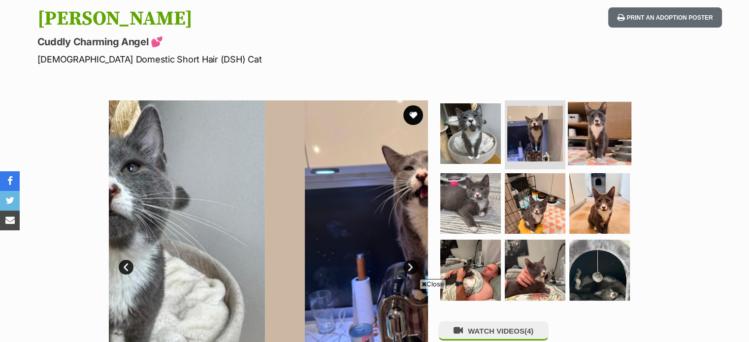
click at [586, 133] on img at bounding box center [599, 133] width 63 height 63
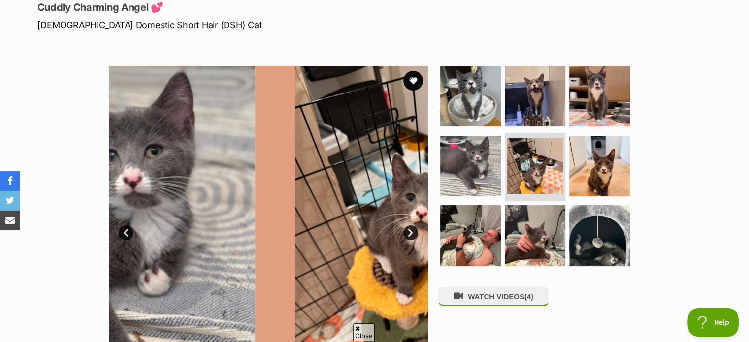
scroll to position [0, 0]
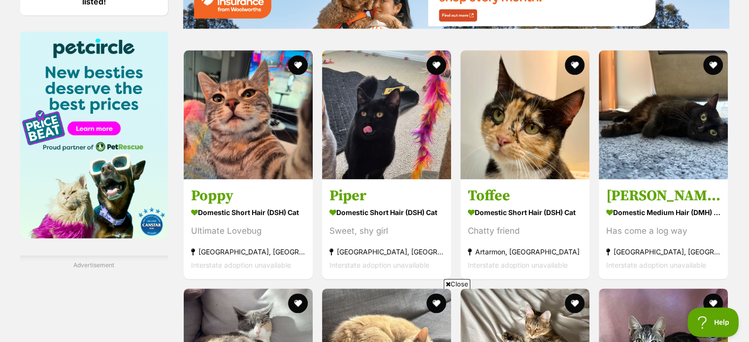
scroll to position [1266, 0]
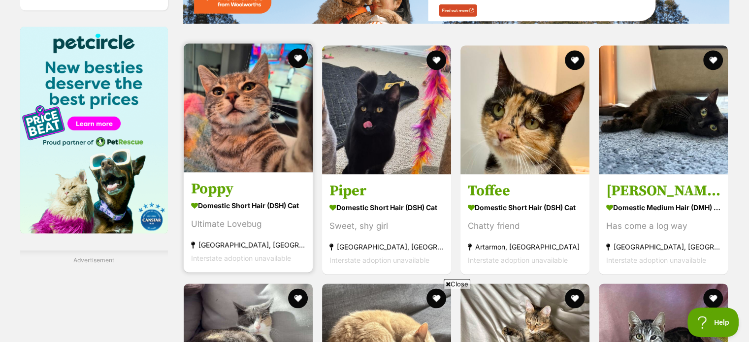
click at [206, 147] on img at bounding box center [248, 107] width 129 height 129
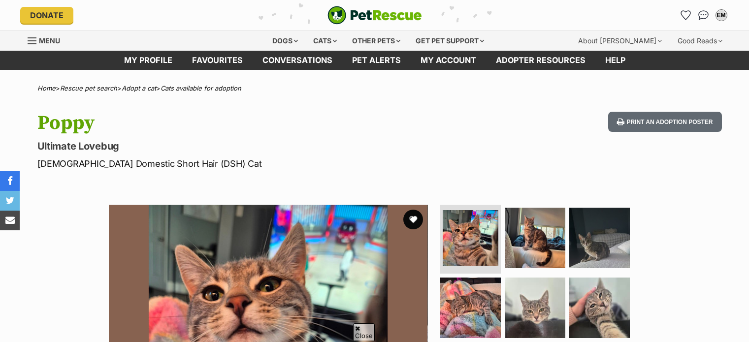
click at [520, 208] on img at bounding box center [535, 238] width 61 height 61
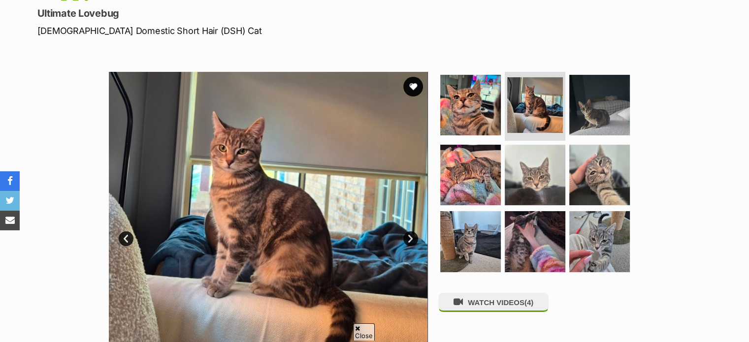
scroll to position [133, 0]
click at [574, 113] on img at bounding box center [599, 104] width 63 height 63
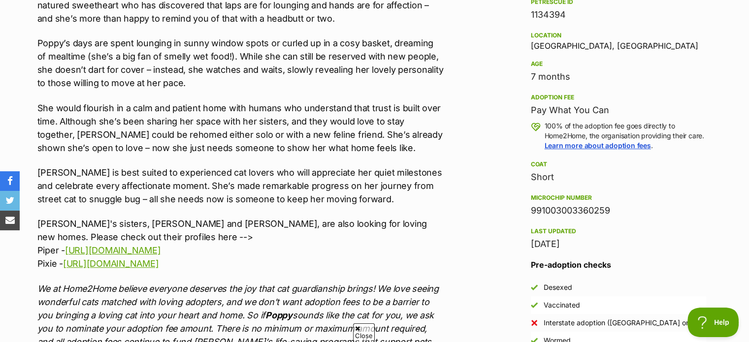
scroll to position [0, 0]
click at [151, 250] on link "https://www.petrescue.com.au/listings/1134399" at bounding box center [112, 250] width 95 height 10
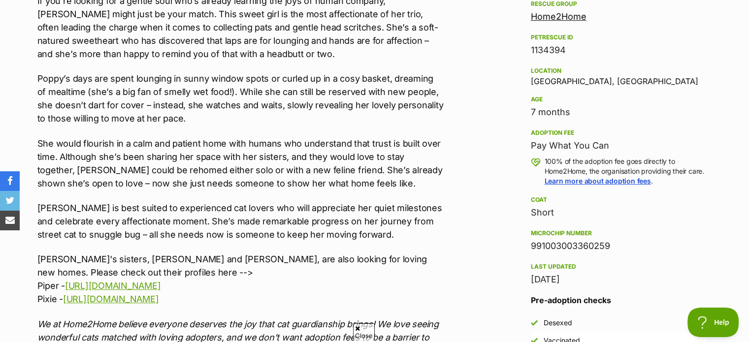
click at [119, 304] on p "Poppy's sisters, Piper and Pixie, are also looking for loving new homes. Please…" at bounding box center [240, 279] width 407 height 53
click at [87, 300] on link "[URL][DOMAIN_NAME]" at bounding box center [110, 299] width 95 height 10
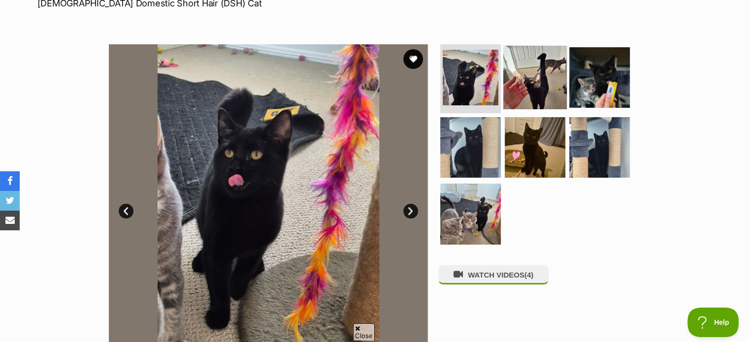
click at [548, 82] on img at bounding box center [534, 77] width 63 height 63
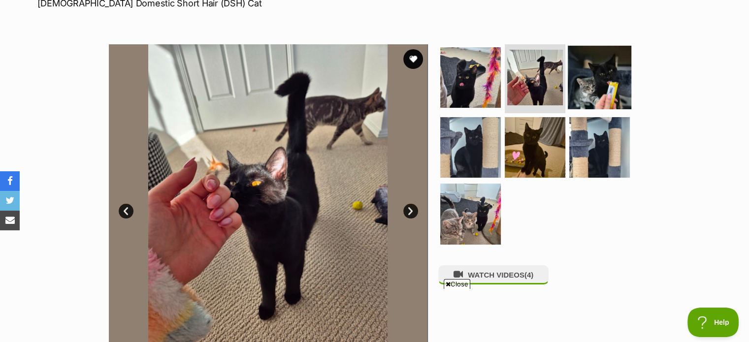
click at [581, 71] on img at bounding box center [599, 77] width 63 height 63
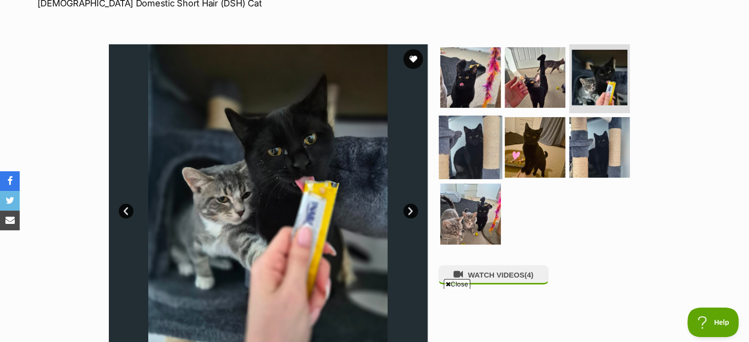
click at [455, 128] on img at bounding box center [470, 146] width 63 height 63
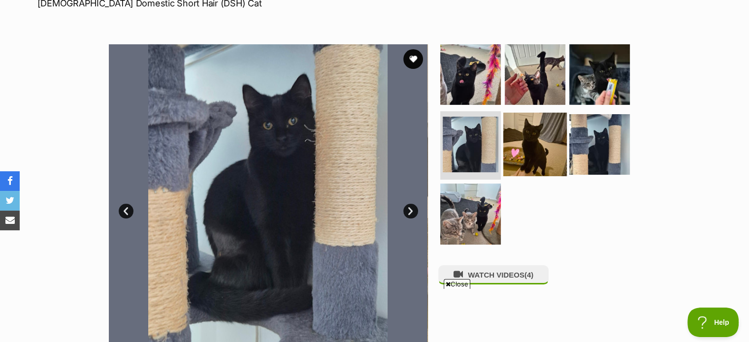
click at [514, 135] on img at bounding box center [534, 143] width 63 height 63
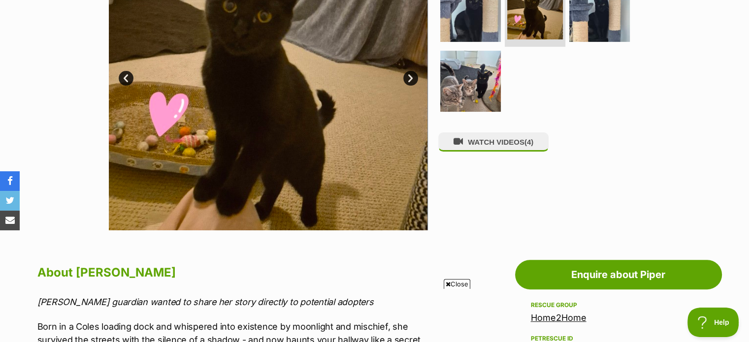
scroll to position [165, 0]
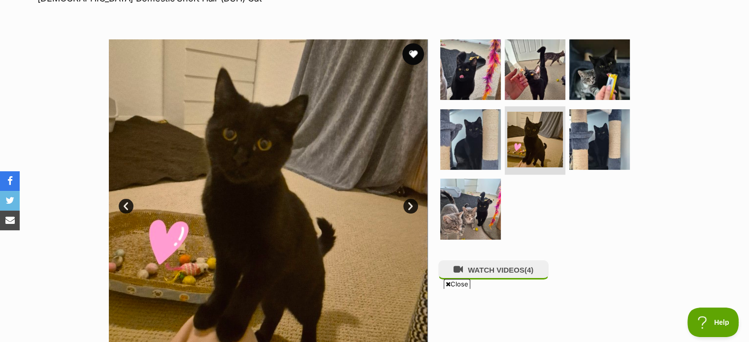
click at [411, 54] on button "favourite" at bounding box center [413, 54] width 22 height 22
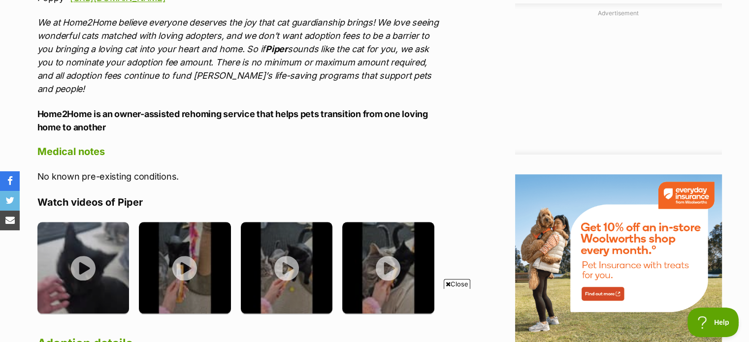
scroll to position [953, 0]
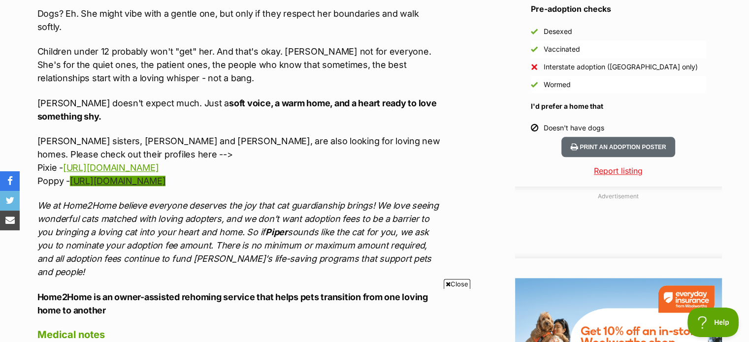
click at [152, 176] on link "https://www.petrescue.com.au/listings/1134394" at bounding box center [117, 181] width 95 height 10
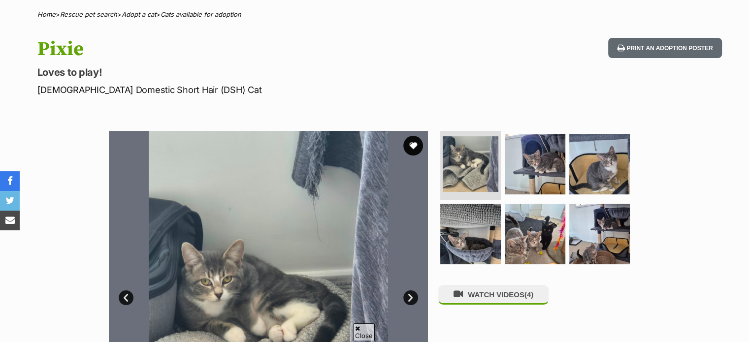
scroll to position [147, 0]
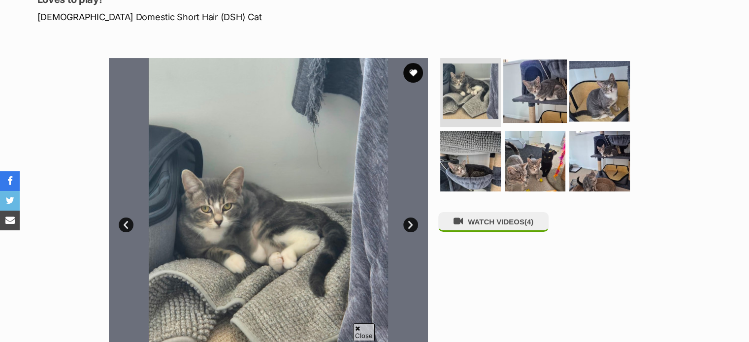
click at [536, 90] on img at bounding box center [534, 91] width 63 height 63
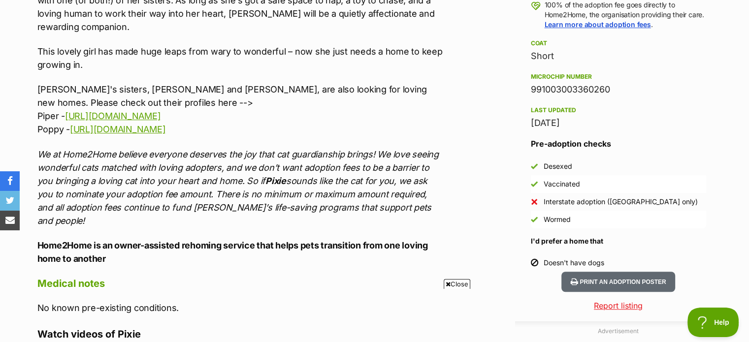
scroll to position [836, 0]
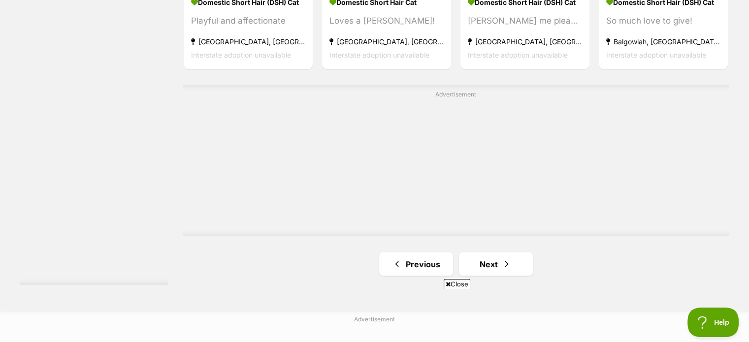
scroll to position [1837, 0]
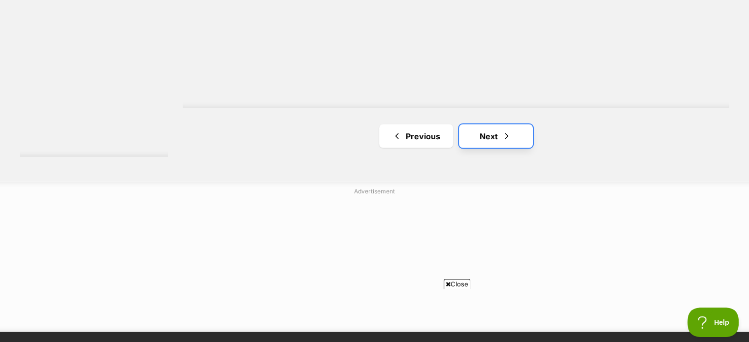
click at [473, 131] on link "Next" at bounding box center [496, 136] width 74 height 24
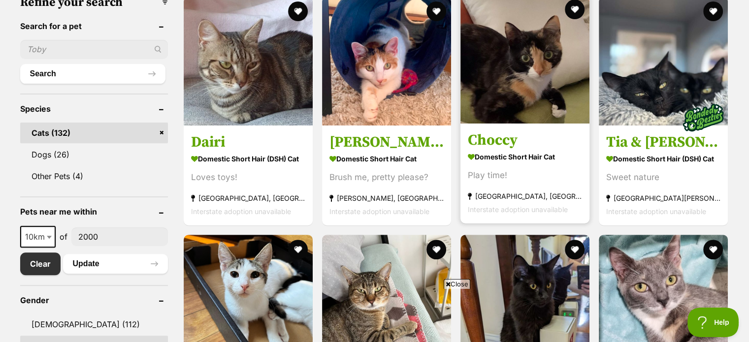
click at [486, 141] on h3 "Choccy" at bounding box center [525, 140] width 114 height 19
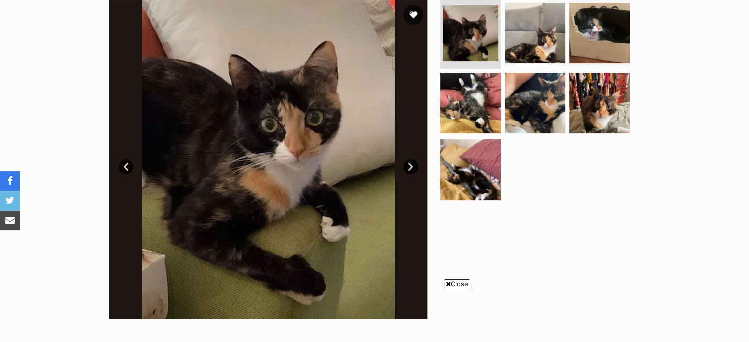
scroll to position [202, 0]
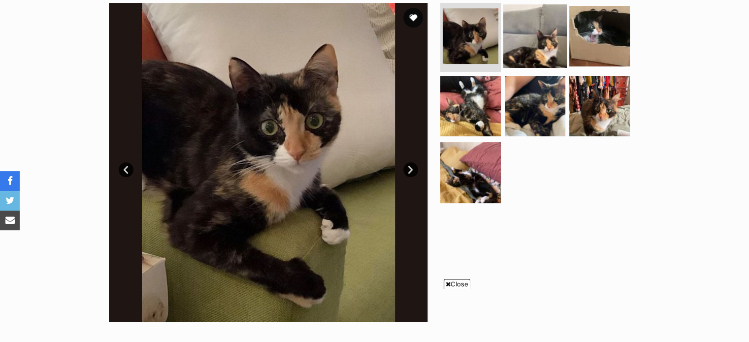
click at [547, 33] on img at bounding box center [534, 35] width 63 height 63
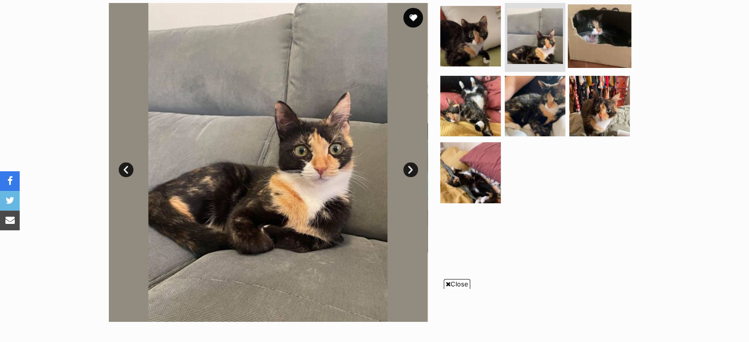
click at [602, 31] on img at bounding box center [599, 35] width 63 height 63
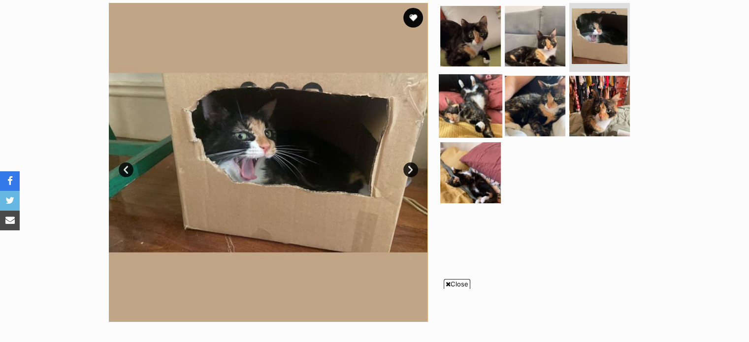
click at [470, 97] on img at bounding box center [470, 105] width 63 height 63
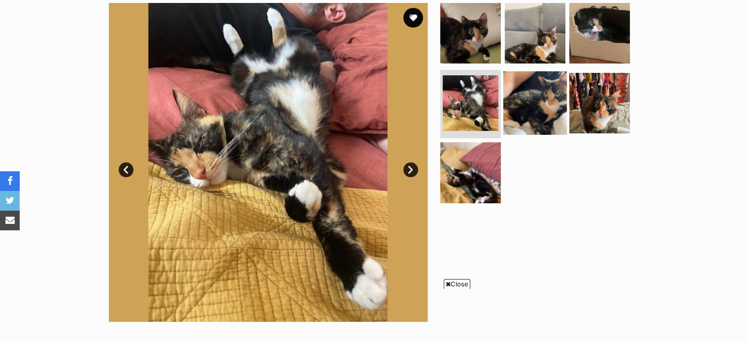
click at [526, 105] on img at bounding box center [534, 102] width 63 height 63
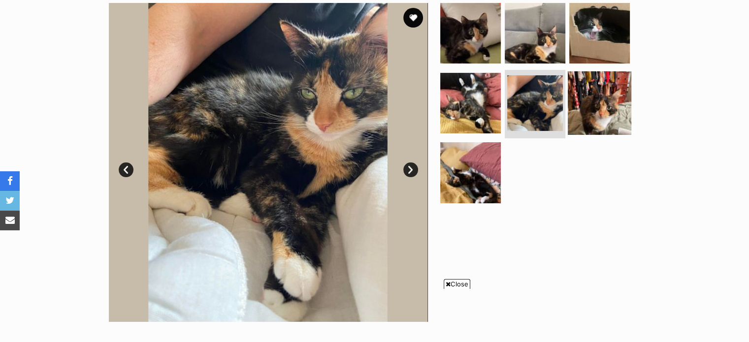
click at [598, 106] on img at bounding box center [599, 102] width 63 height 63
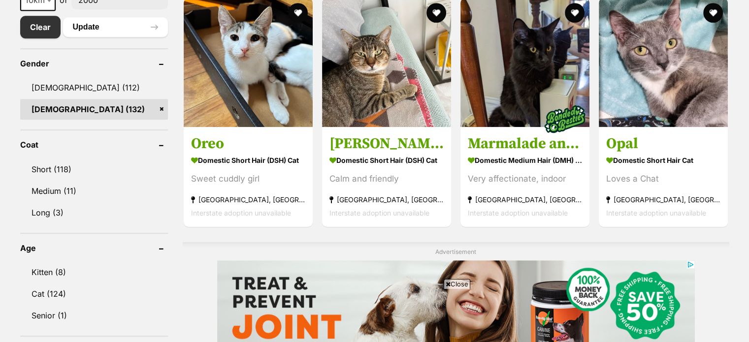
click at [457, 284] on span "Close" at bounding box center [456, 284] width 27 height 10
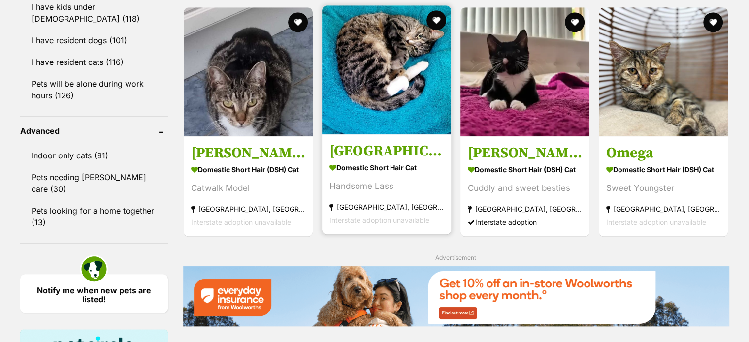
scroll to position [969, 0]
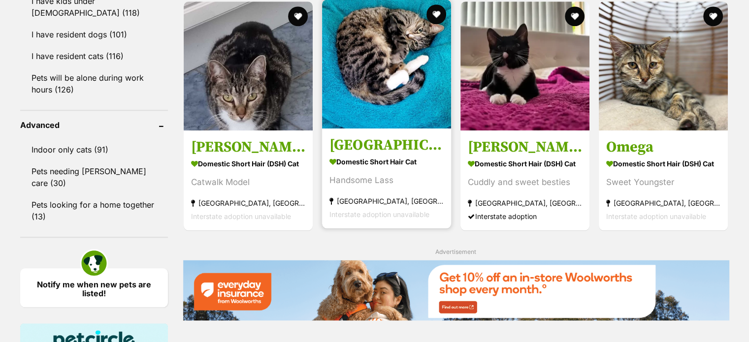
click at [362, 106] on img at bounding box center [386, 64] width 129 height 129
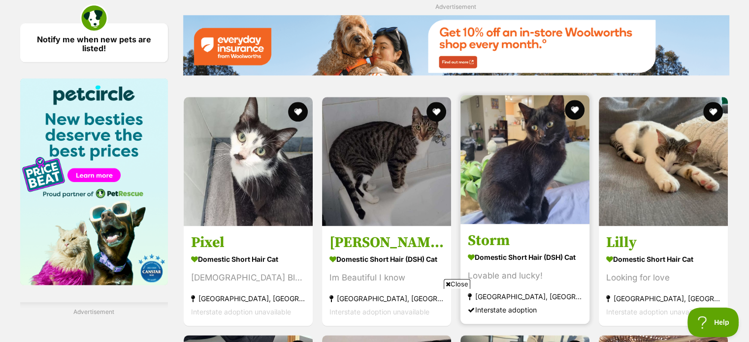
scroll to position [1280, 0]
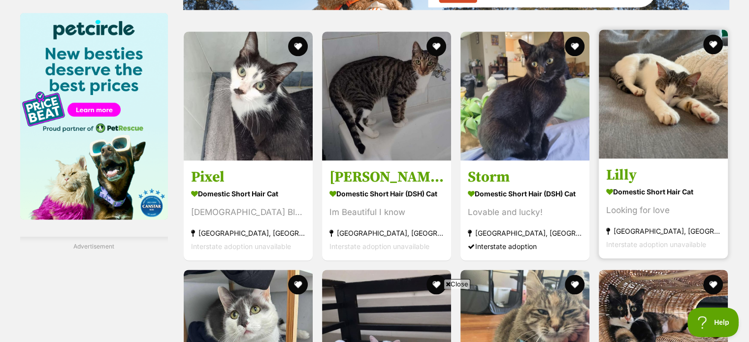
click at [627, 147] on img at bounding box center [663, 94] width 129 height 129
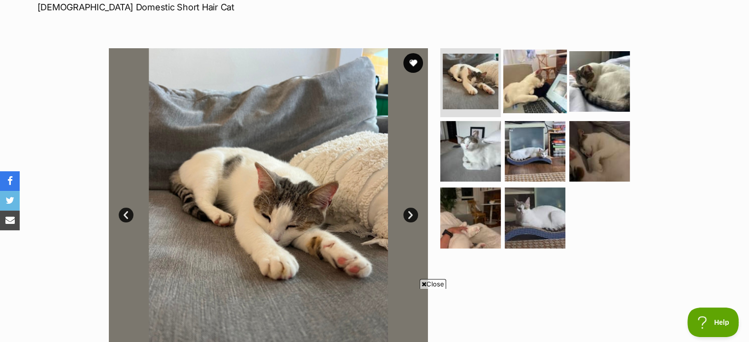
click at [542, 80] on img at bounding box center [534, 81] width 63 height 63
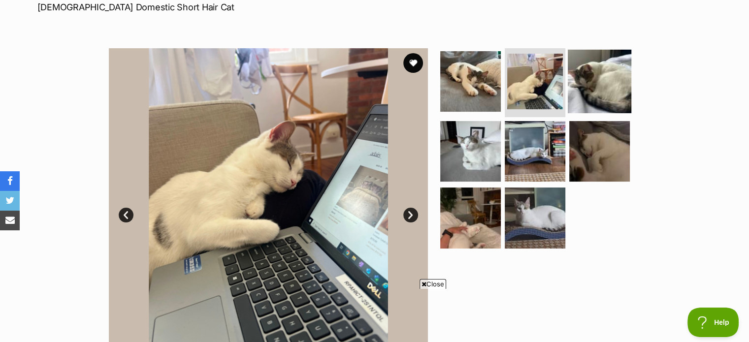
click at [596, 74] on img at bounding box center [599, 81] width 63 height 63
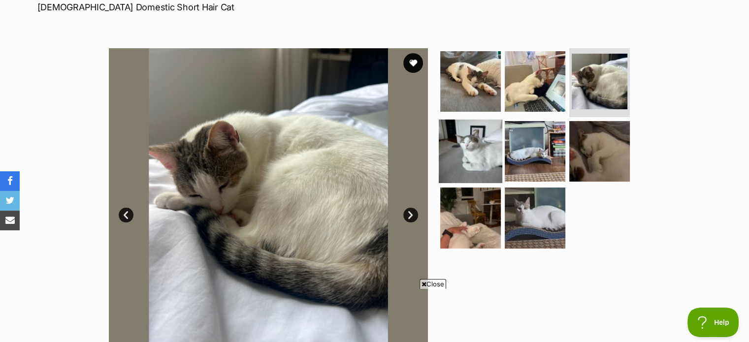
click at [455, 147] on img at bounding box center [470, 150] width 63 height 63
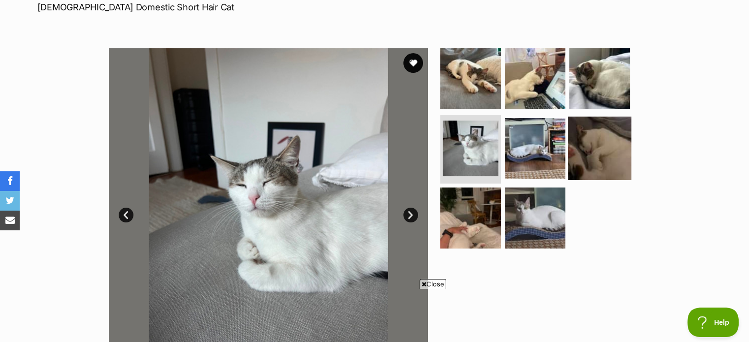
click at [578, 143] on img at bounding box center [599, 147] width 63 height 63
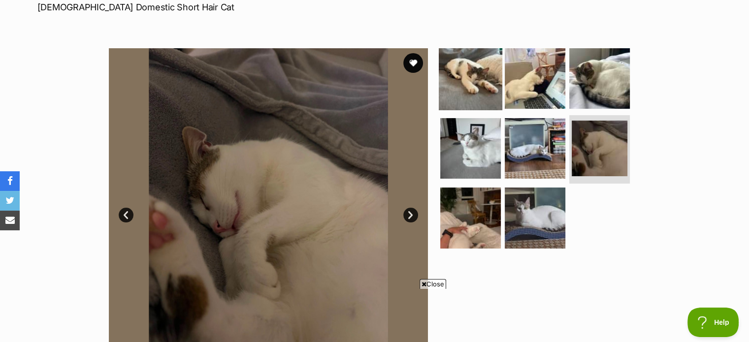
click at [449, 69] on img at bounding box center [470, 78] width 63 height 63
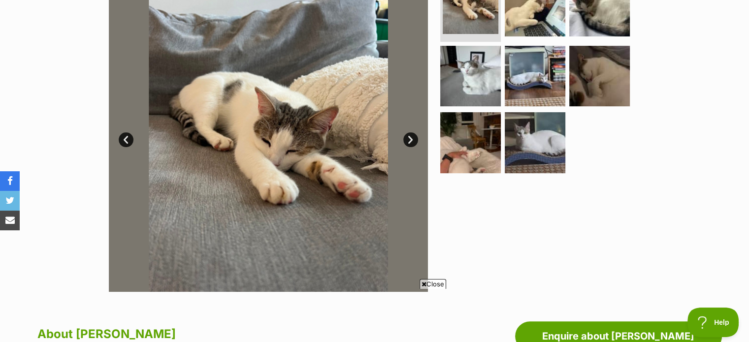
scroll to position [203, 0]
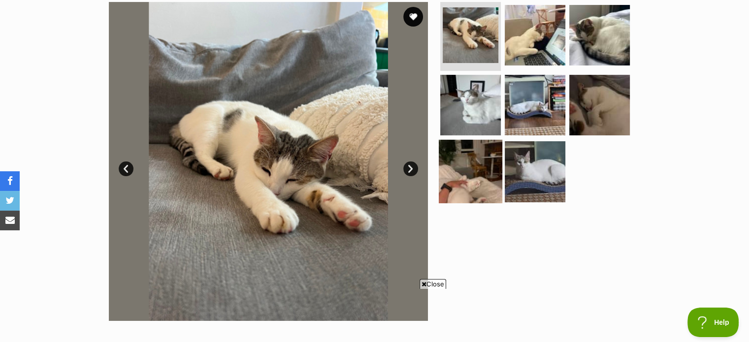
click at [483, 173] on img at bounding box center [470, 171] width 63 height 63
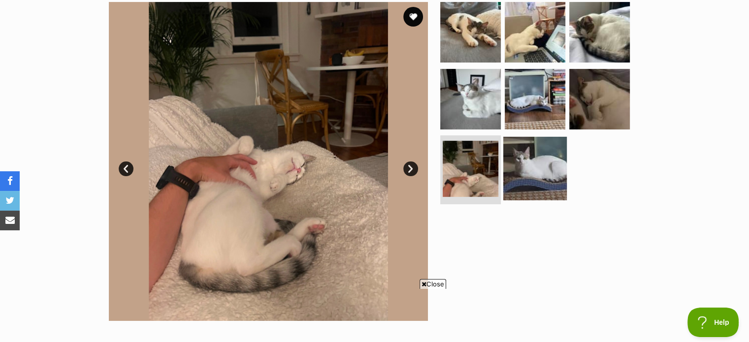
click at [524, 177] on img at bounding box center [534, 168] width 63 height 63
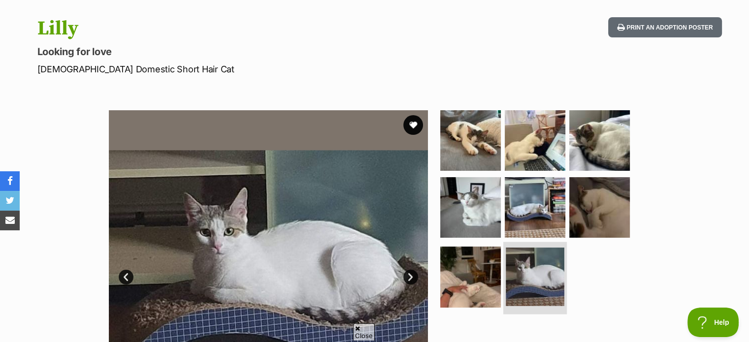
scroll to position [95, 0]
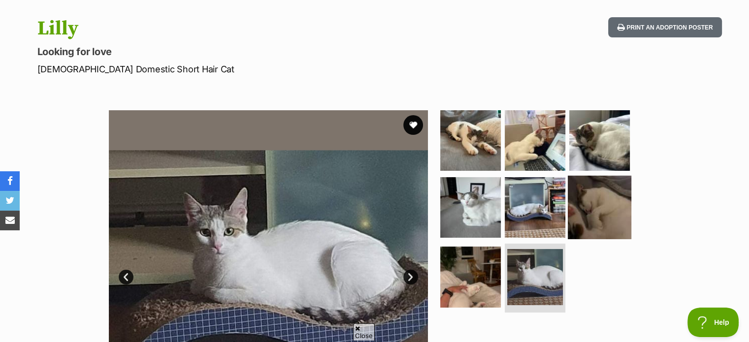
click at [621, 202] on img at bounding box center [599, 206] width 63 height 63
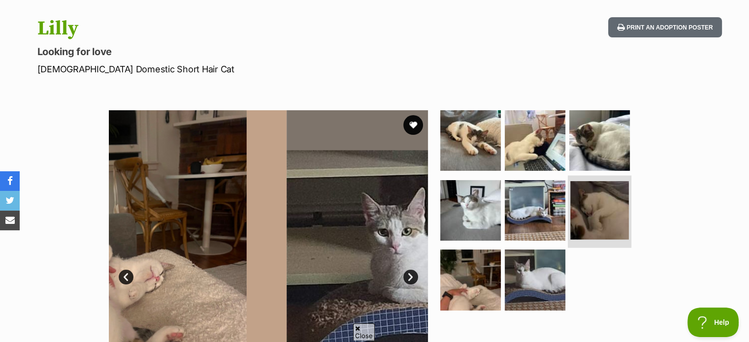
scroll to position [0, 0]
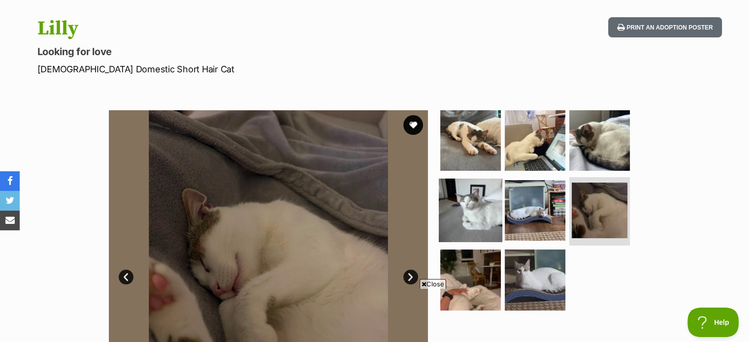
click at [465, 202] on img at bounding box center [470, 209] width 63 height 63
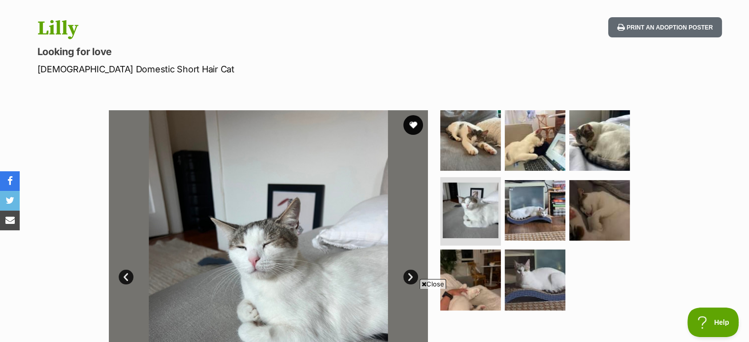
click at [417, 114] on img at bounding box center [268, 269] width 319 height 319
click at [412, 123] on button "favourite" at bounding box center [413, 125] width 22 height 22
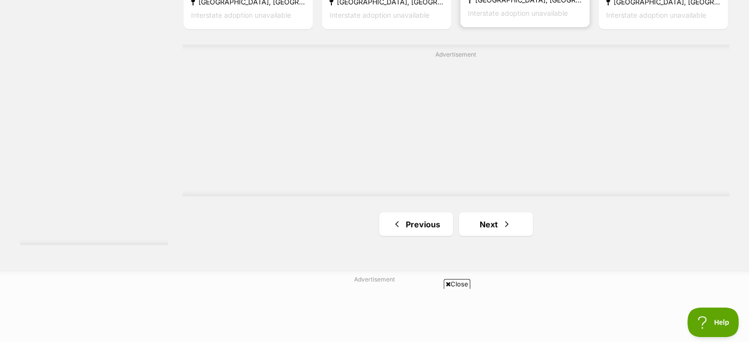
scroll to position [1776, 0]
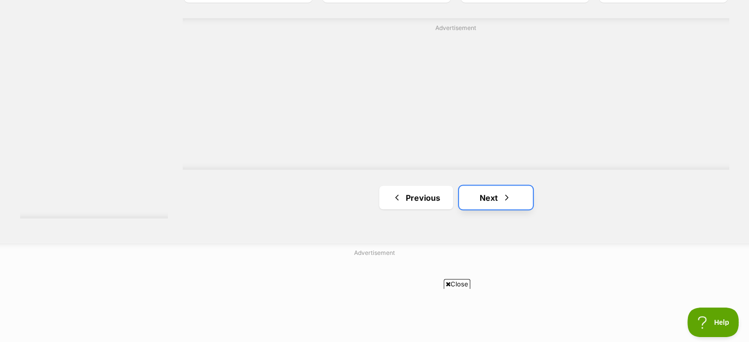
click at [489, 196] on link "Next" at bounding box center [496, 198] width 74 height 24
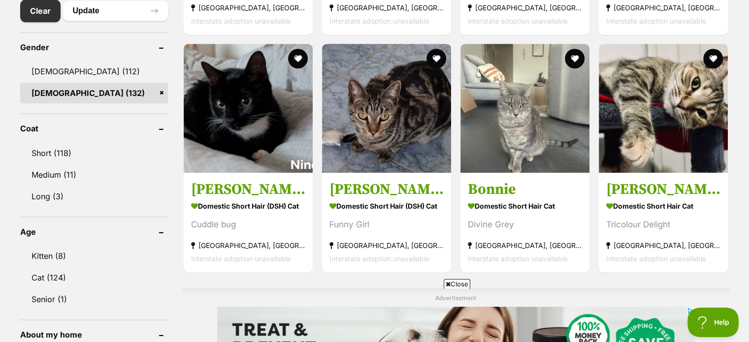
scroll to position [585, 0]
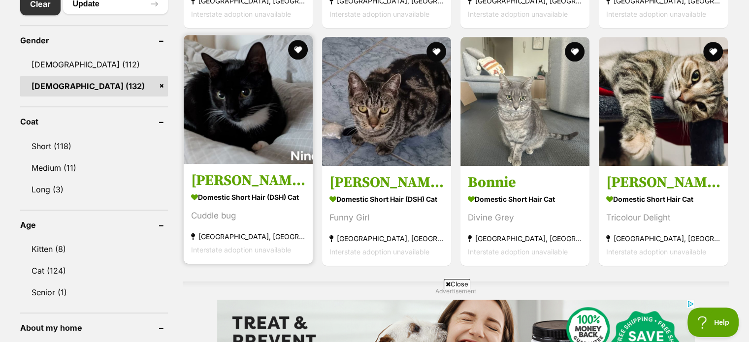
click at [244, 111] on img at bounding box center [248, 99] width 129 height 129
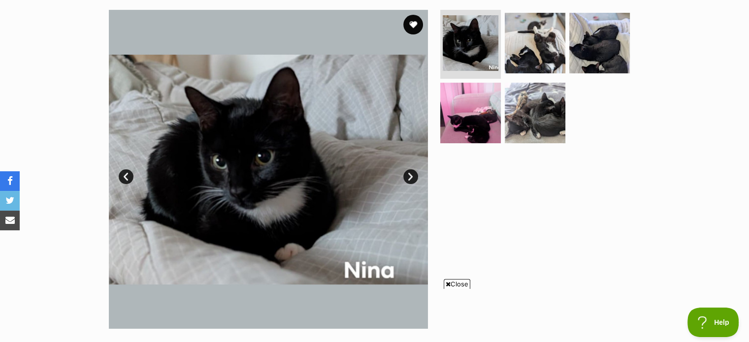
scroll to position [194, 0]
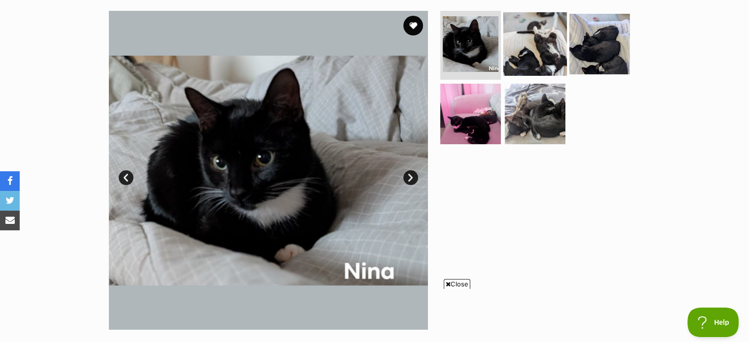
click at [543, 46] on img at bounding box center [534, 43] width 63 height 63
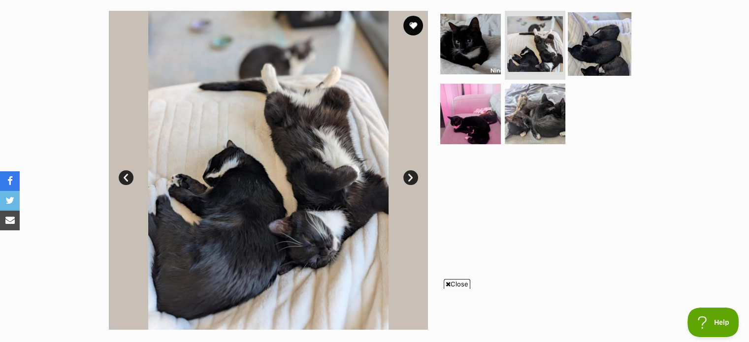
click at [584, 41] on img at bounding box center [599, 43] width 63 height 63
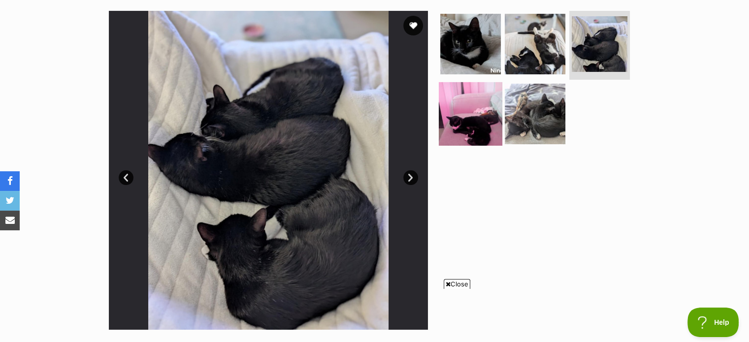
click at [465, 118] on img at bounding box center [470, 113] width 63 height 63
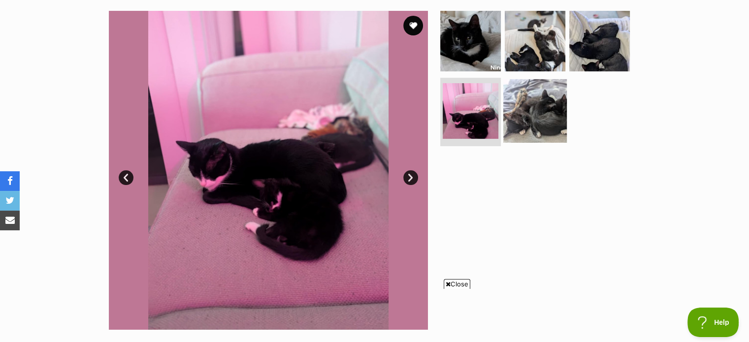
click at [530, 110] on img at bounding box center [534, 110] width 63 height 63
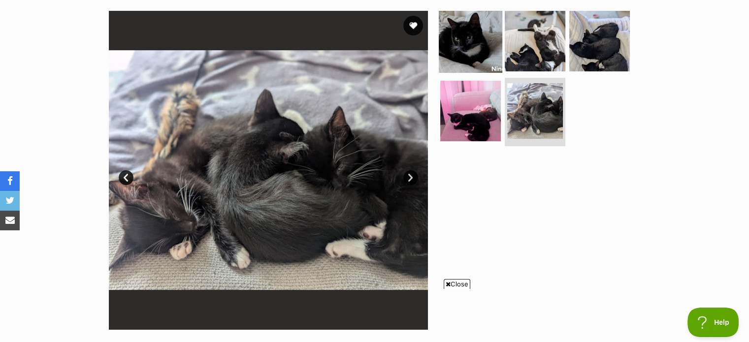
click at [468, 55] on img at bounding box center [470, 40] width 63 height 63
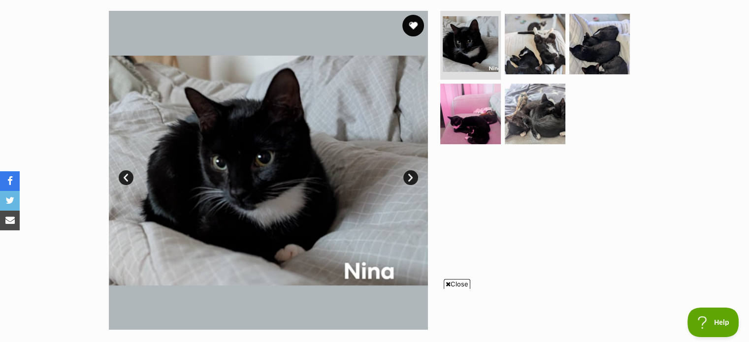
click at [406, 30] on button "favourite" at bounding box center [413, 26] width 22 height 22
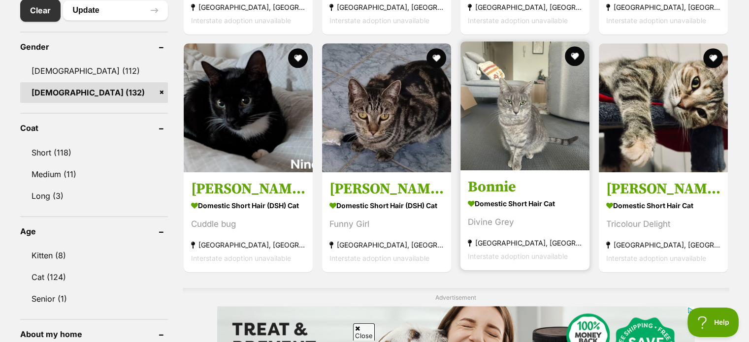
click at [506, 149] on img at bounding box center [524, 105] width 129 height 129
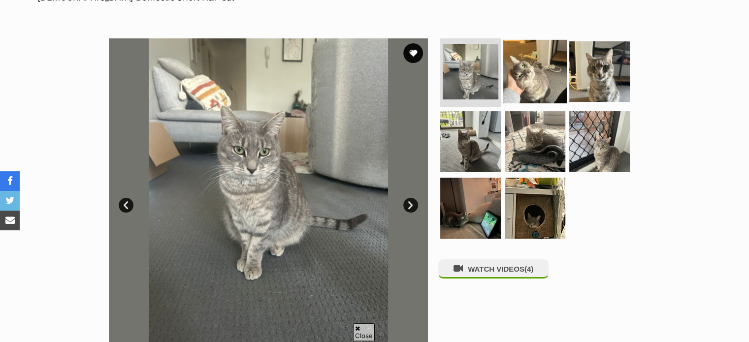
click at [543, 78] on img at bounding box center [534, 71] width 63 height 63
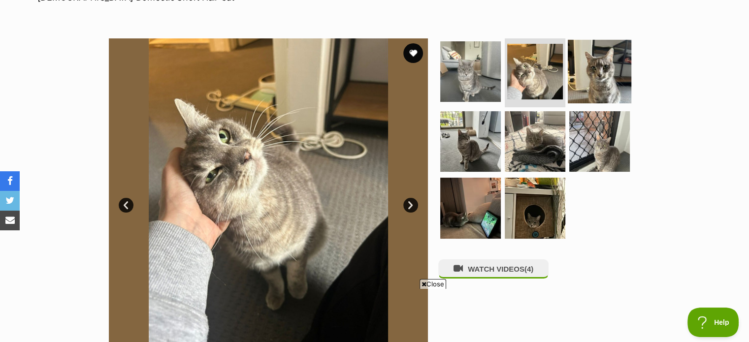
click at [613, 68] on img at bounding box center [599, 71] width 63 height 63
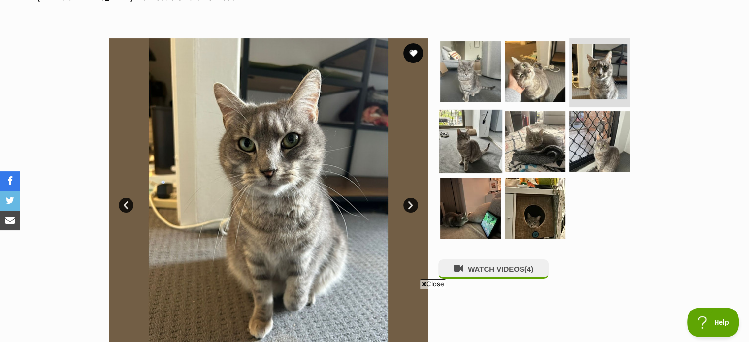
click at [476, 133] on img at bounding box center [470, 140] width 63 height 63
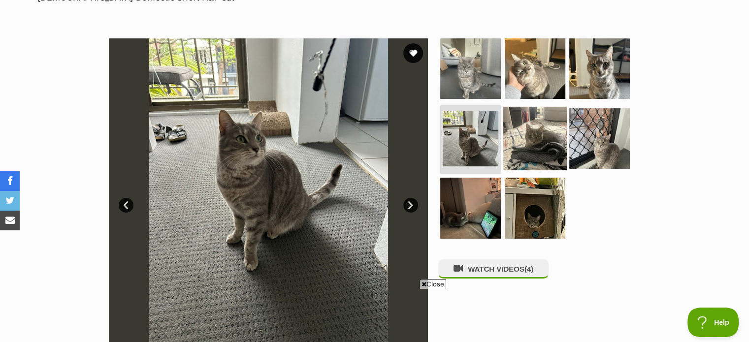
click at [522, 137] on img at bounding box center [534, 137] width 63 height 63
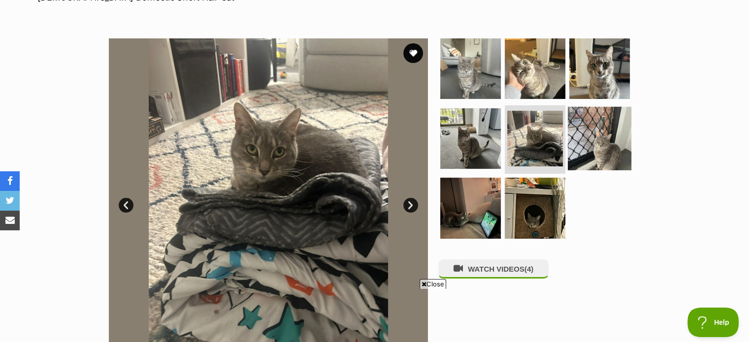
click at [582, 136] on img at bounding box center [599, 137] width 63 height 63
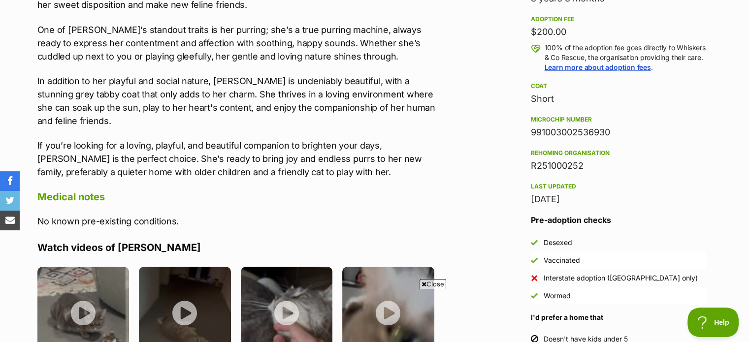
scroll to position [706, 0]
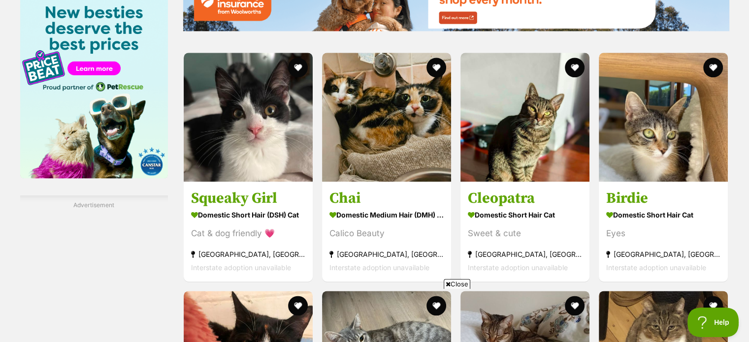
scroll to position [1328, 0]
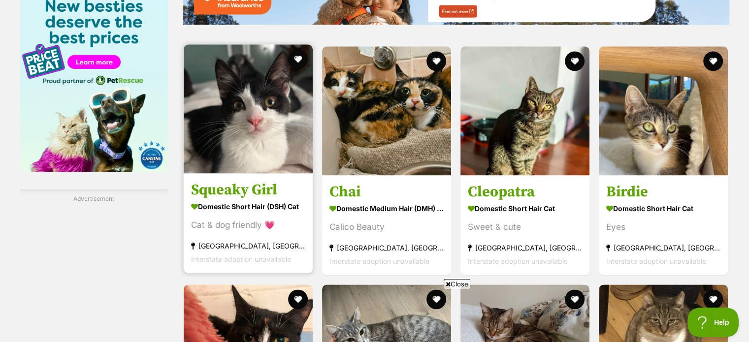
click at [231, 185] on h3 "Squeaky Girl" at bounding box center [248, 190] width 114 height 19
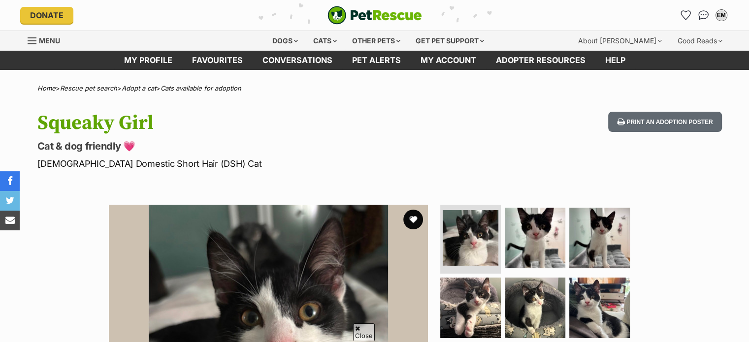
scroll to position [132, 0]
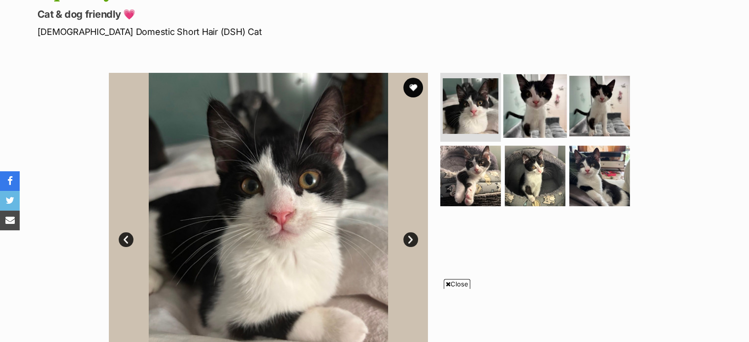
click at [520, 106] on img at bounding box center [534, 105] width 63 height 63
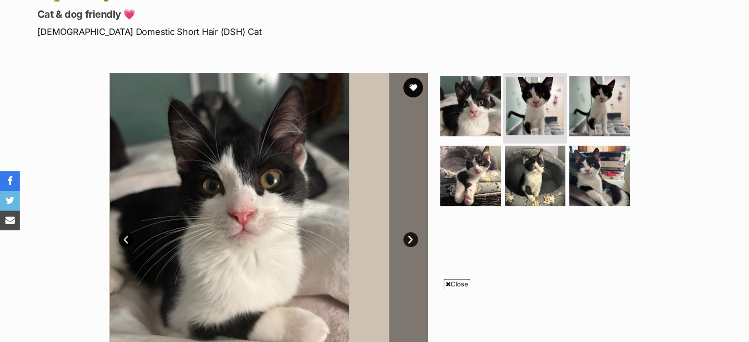
scroll to position [0, 0]
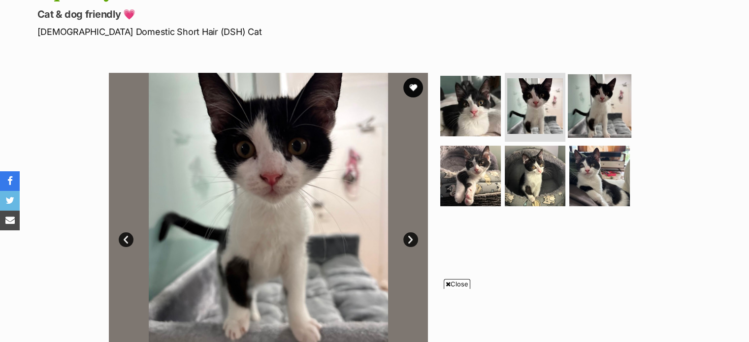
click at [580, 111] on img at bounding box center [599, 105] width 63 height 63
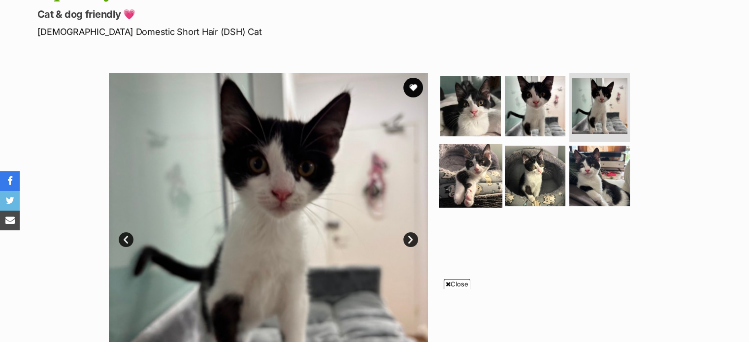
click at [488, 171] on img at bounding box center [470, 175] width 63 height 63
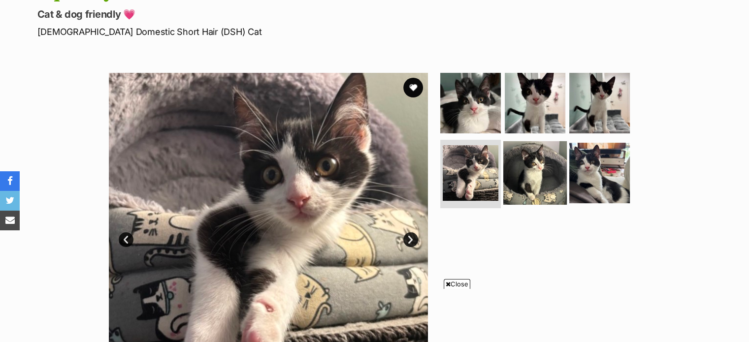
click at [543, 190] on img at bounding box center [534, 172] width 63 height 63
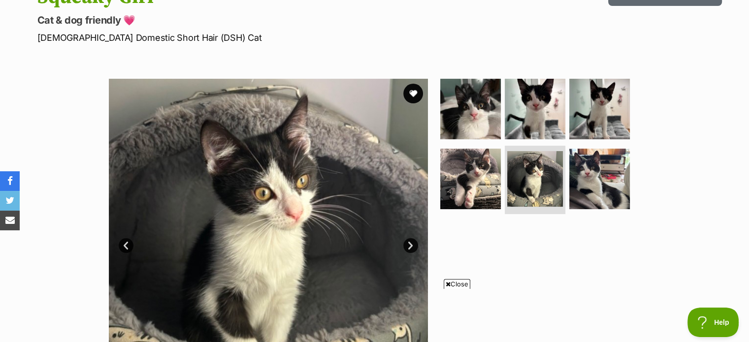
scroll to position [126, 0]
click at [413, 93] on button "favourite" at bounding box center [413, 94] width 22 height 22
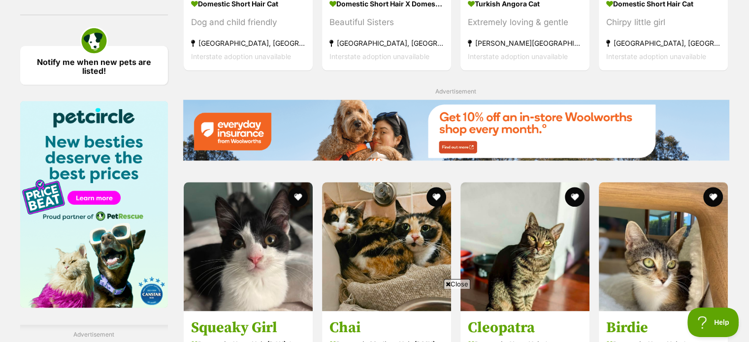
scroll to position [1217, 0]
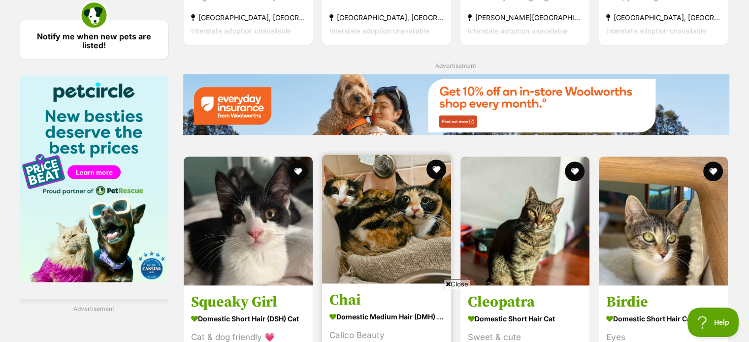
click at [357, 284] on link "Chai Domestic Medium Hair (DMH) Cat Calico Beauty Earlwood, NSW Interstate adop…" at bounding box center [386, 334] width 129 height 100
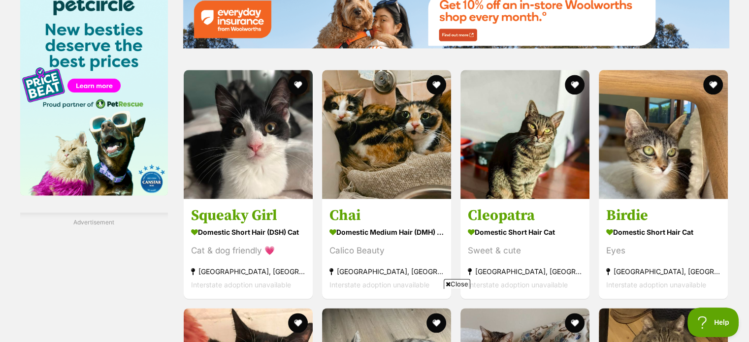
scroll to position [1379, 0]
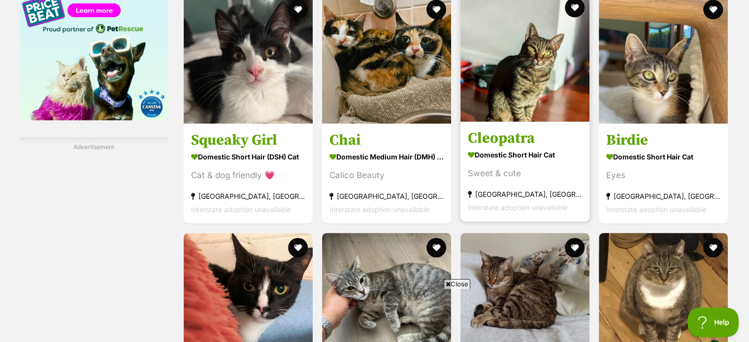
click at [496, 135] on h3 "Cleopatra" at bounding box center [525, 138] width 114 height 19
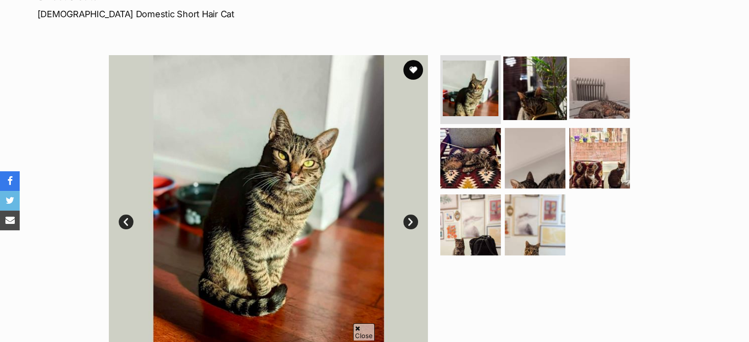
click at [526, 91] on img at bounding box center [534, 88] width 63 height 63
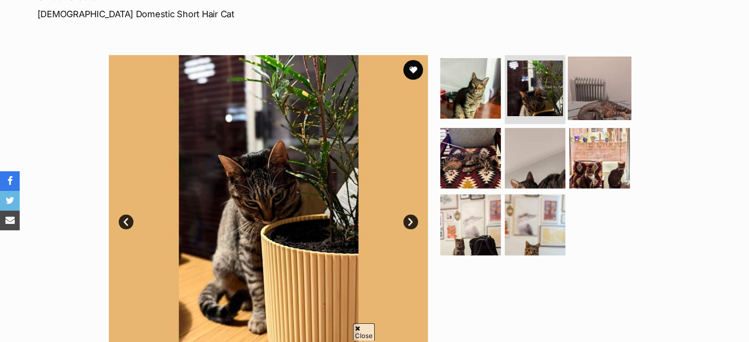
click at [586, 86] on img at bounding box center [599, 88] width 63 height 63
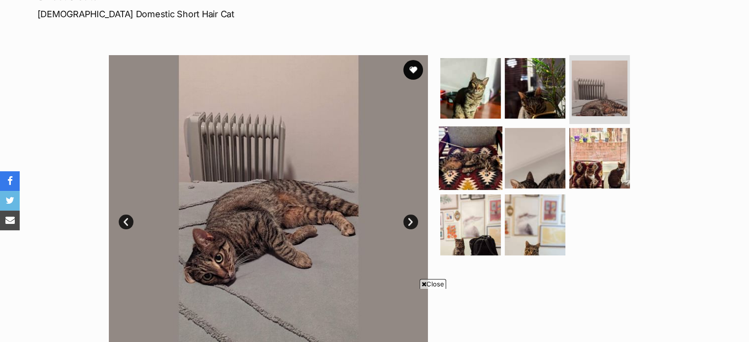
click at [462, 159] on img at bounding box center [470, 157] width 63 height 63
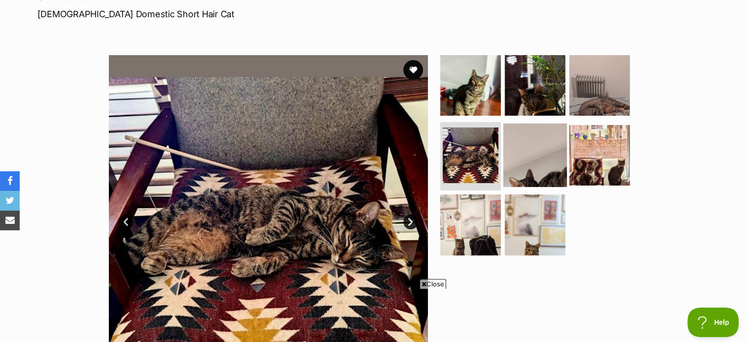
click at [512, 163] on img at bounding box center [534, 154] width 63 height 63
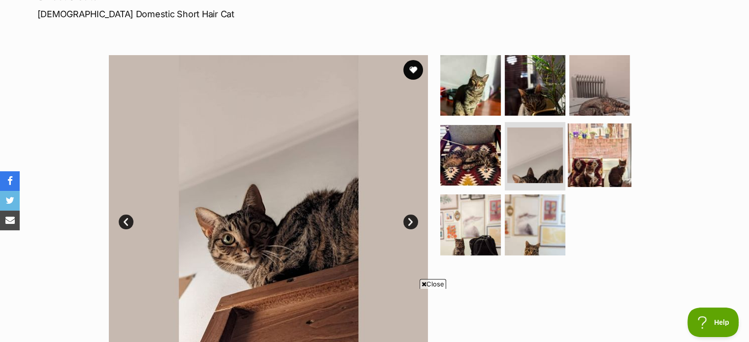
click at [584, 145] on img at bounding box center [599, 154] width 63 height 63
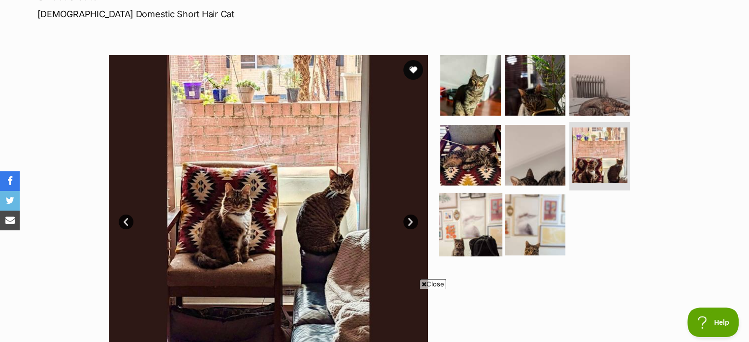
click at [477, 224] on img at bounding box center [470, 224] width 63 height 63
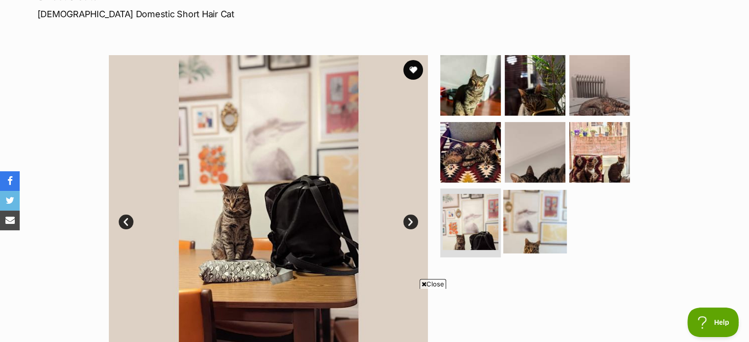
click at [526, 222] on img at bounding box center [534, 221] width 63 height 63
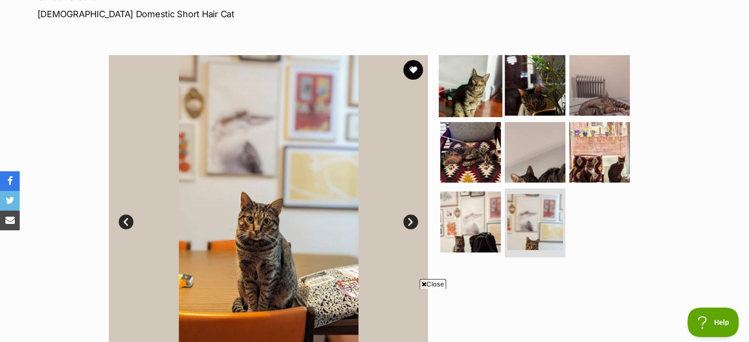
click at [462, 86] on img at bounding box center [470, 85] width 63 height 63
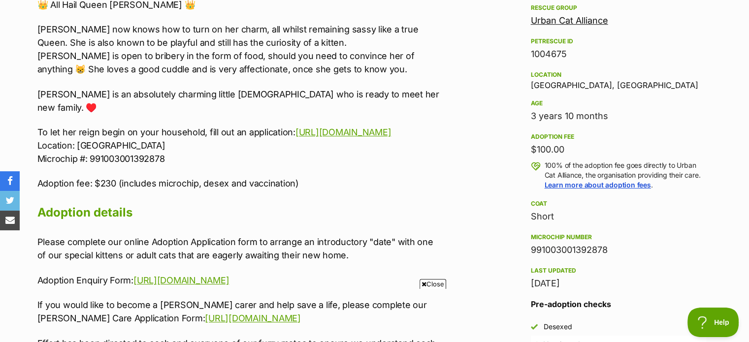
scroll to position [595, 0]
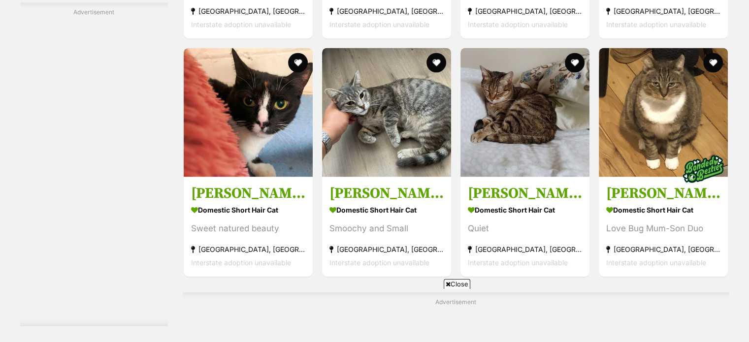
scroll to position [1565, 0]
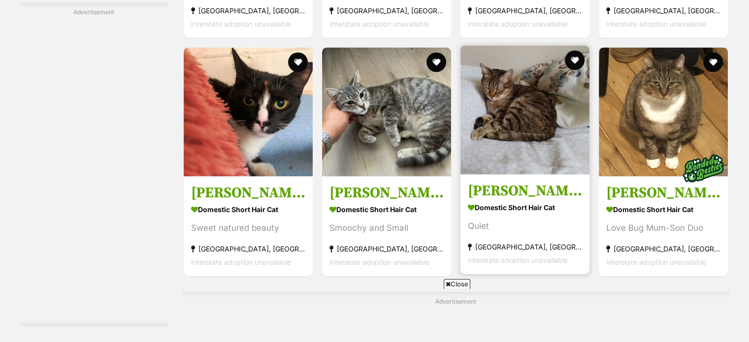
click at [492, 170] on img at bounding box center [524, 109] width 129 height 129
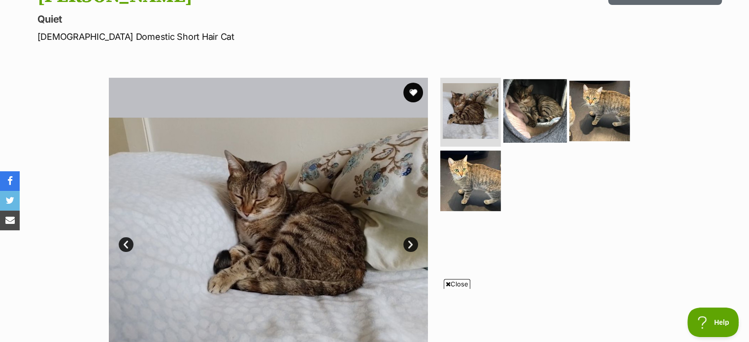
click at [526, 107] on img at bounding box center [534, 110] width 63 height 63
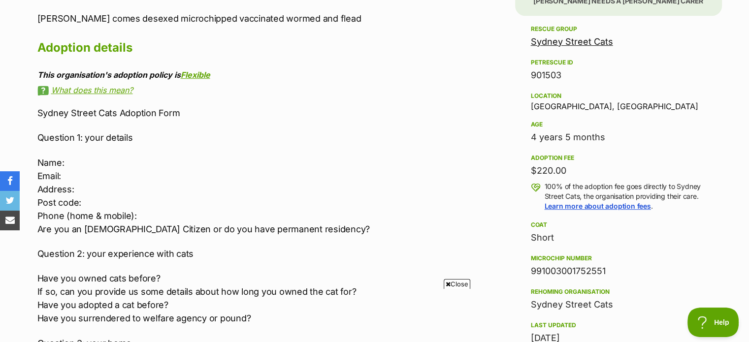
scroll to position [625, 0]
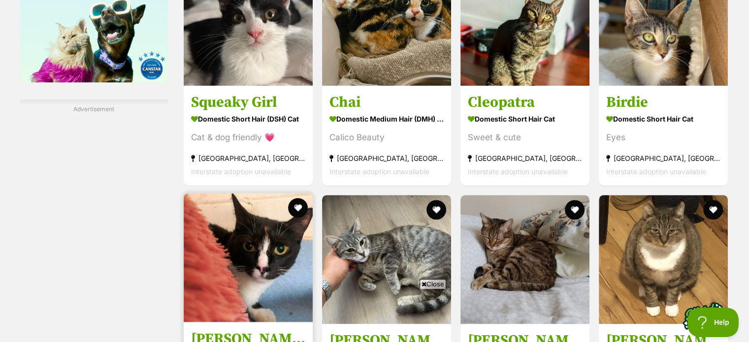
click at [212, 329] on h3 "[PERSON_NAME]" at bounding box center [248, 338] width 114 height 19
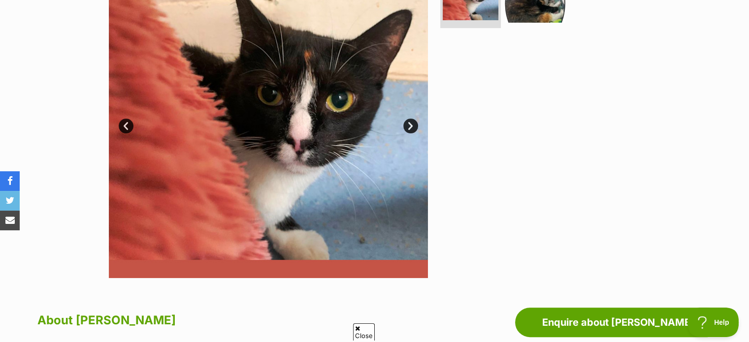
click at [411, 127] on link "Next" at bounding box center [410, 126] width 15 height 15
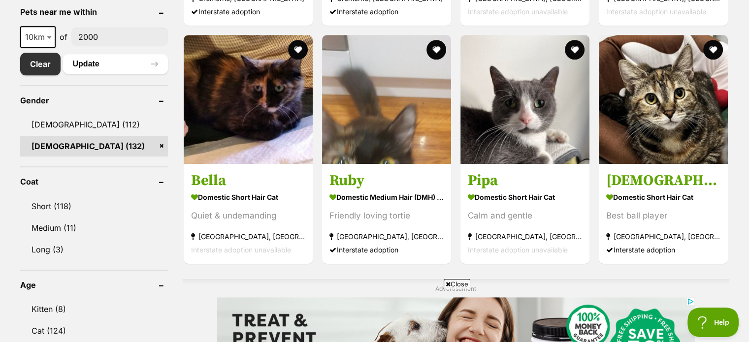
scroll to position [528, 0]
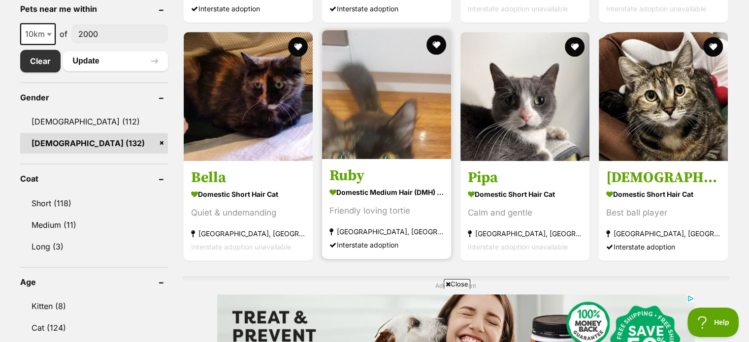
click at [384, 100] on img at bounding box center [386, 94] width 129 height 129
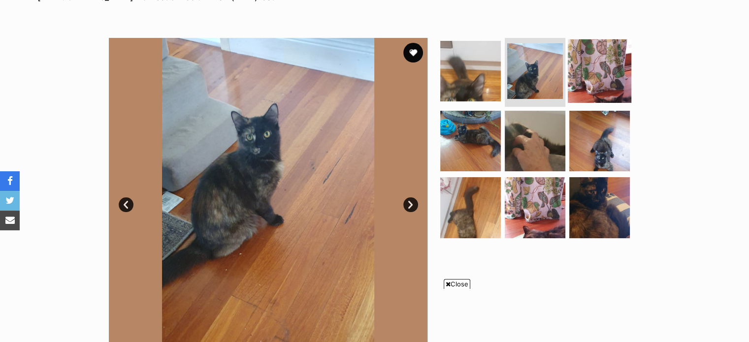
scroll to position [167, 0]
click at [605, 80] on img at bounding box center [599, 70] width 63 height 63
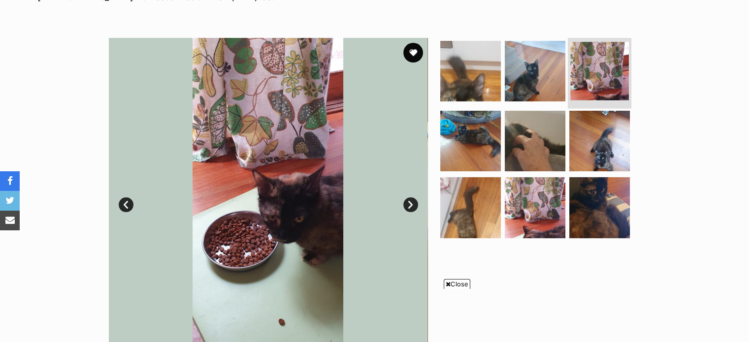
scroll to position [0, 0]
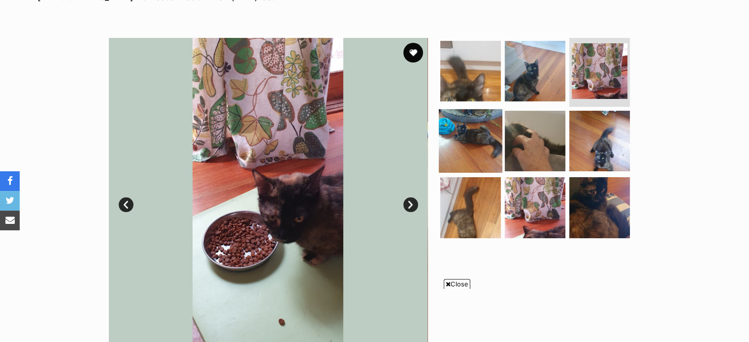
click at [466, 136] on img at bounding box center [470, 140] width 63 height 63
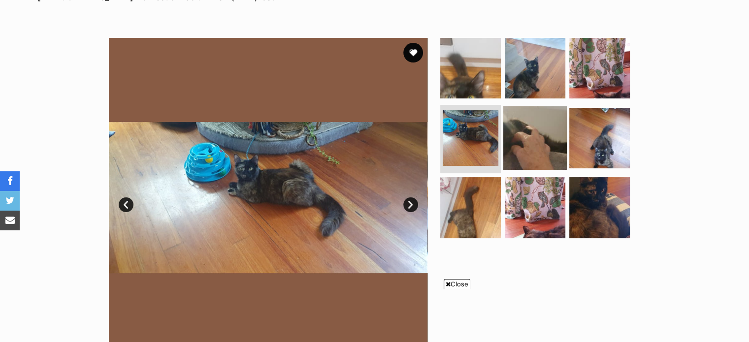
click at [513, 132] on img at bounding box center [534, 137] width 63 height 63
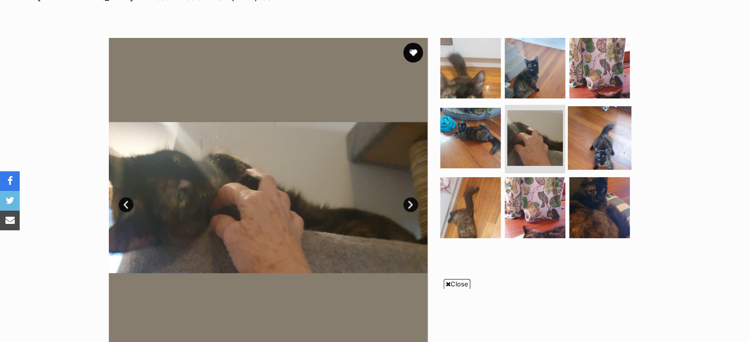
click at [581, 132] on img at bounding box center [599, 137] width 63 height 63
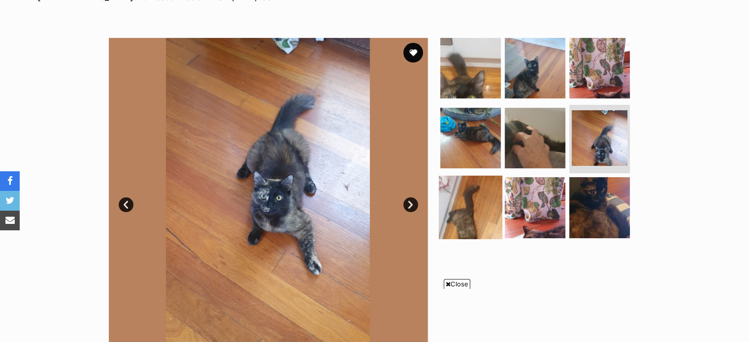
click at [448, 202] on img at bounding box center [470, 207] width 63 height 63
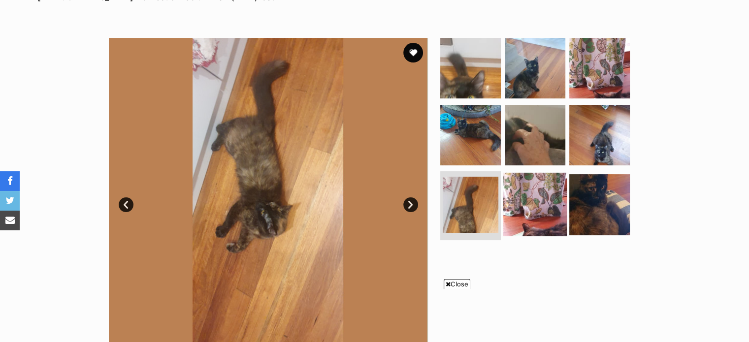
click at [521, 195] on img at bounding box center [534, 204] width 63 height 63
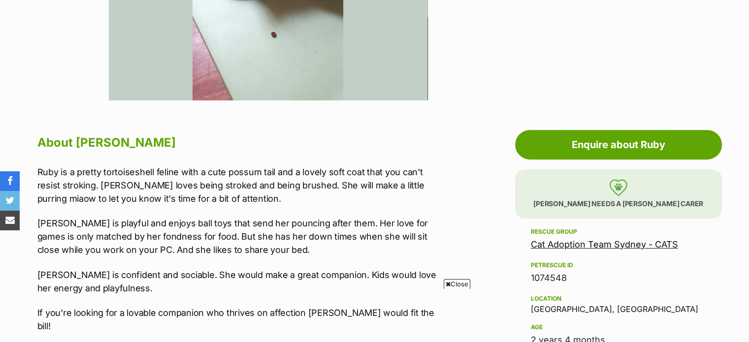
scroll to position [427, 0]
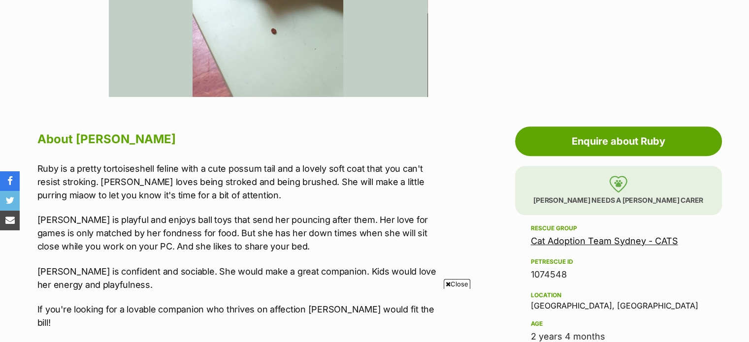
click at [72, 275] on p "Ruby is confident and sociable. She would make a great companion. Kids would lo…" at bounding box center [240, 278] width 407 height 27
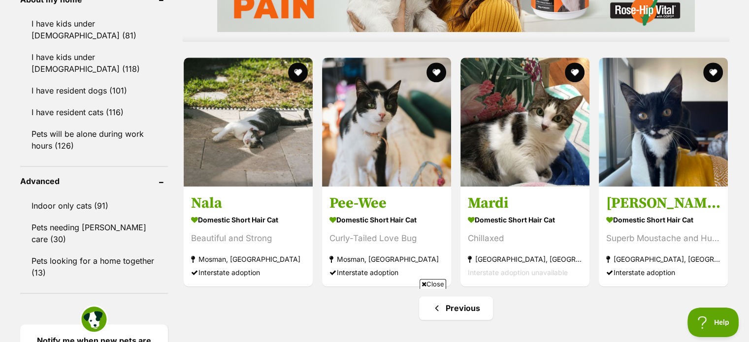
scroll to position [920, 0]
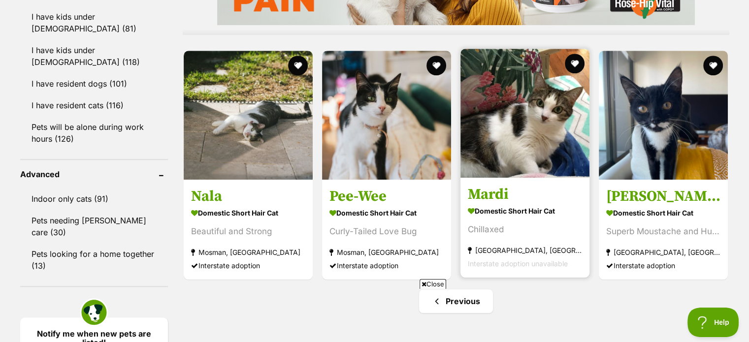
click at [509, 191] on h3 "Mardi" at bounding box center [525, 194] width 114 height 19
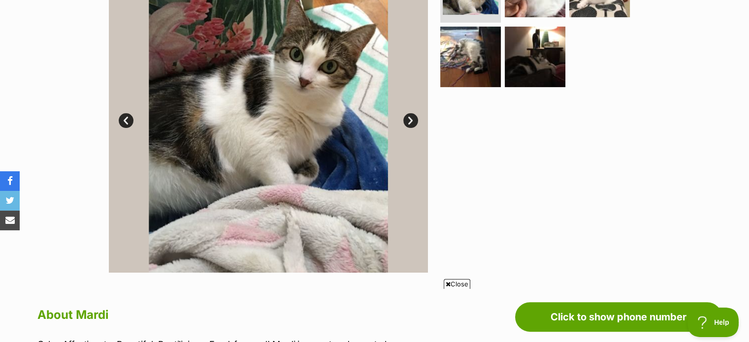
scroll to position [183, 0]
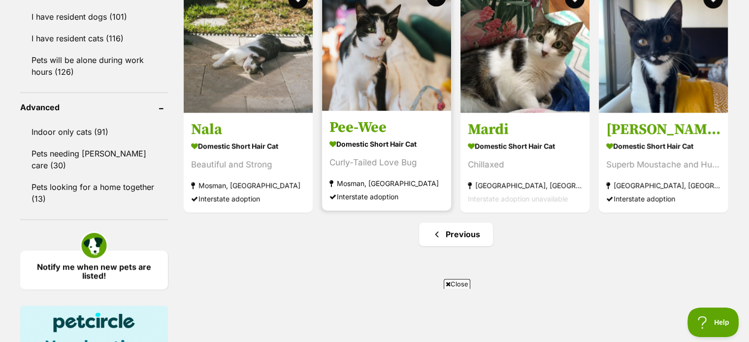
click at [363, 127] on h3 "Pee-Wee" at bounding box center [386, 127] width 114 height 19
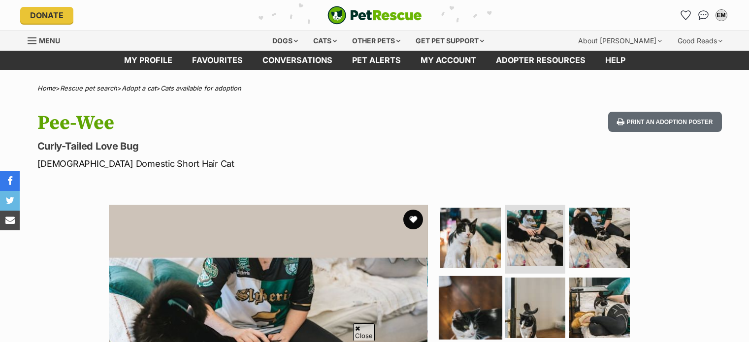
click at [608, 208] on img at bounding box center [599, 238] width 61 height 61
click at [476, 276] on img at bounding box center [470, 307] width 63 height 63
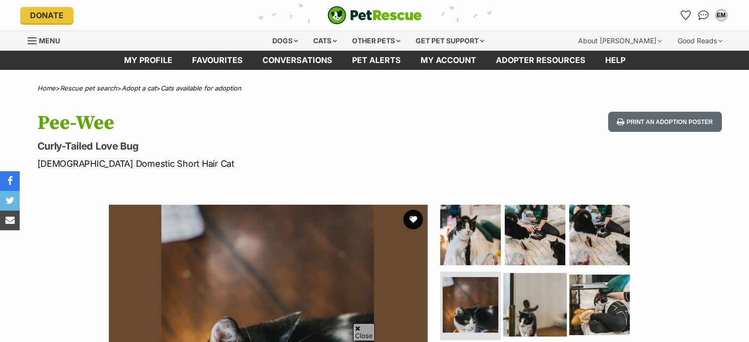
scroll to position [132, 0]
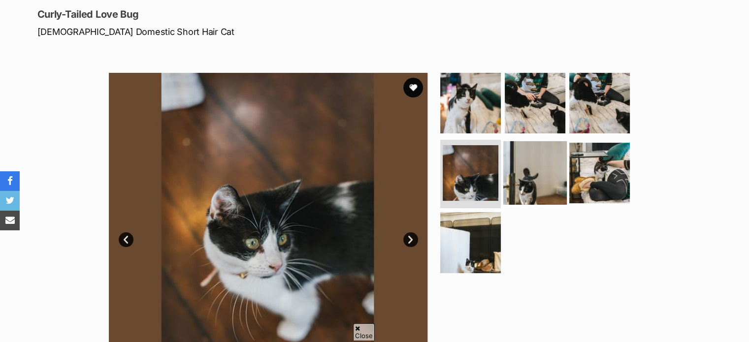
click at [509, 173] on img at bounding box center [534, 172] width 63 height 63
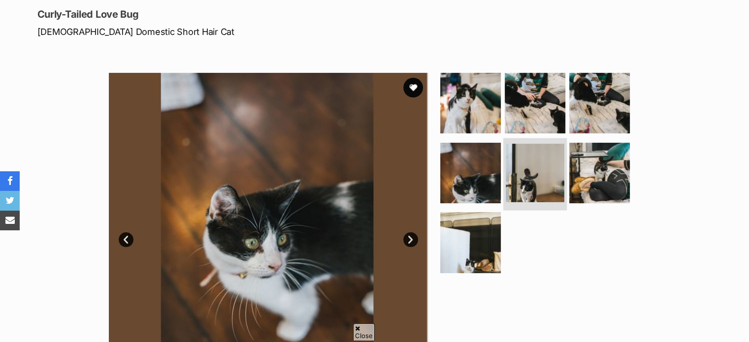
click at [550, 178] on img at bounding box center [535, 173] width 59 height 59
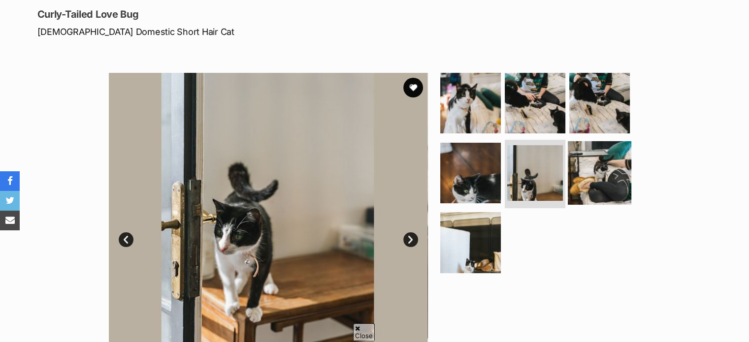
click at [601, 175] on img at bounding box center [599, 172] width 63 height 63
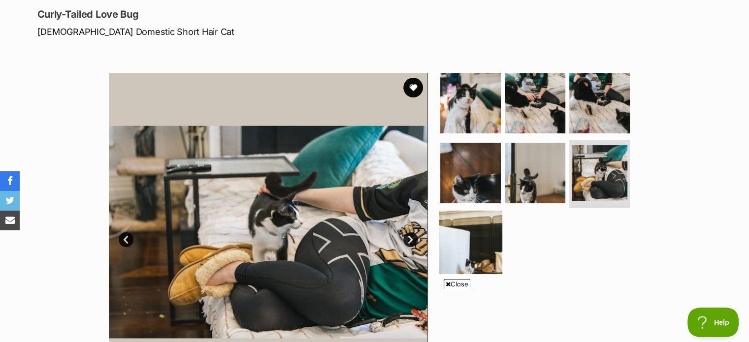
scroll to position [0, 0]
click at [484, 237] on img at bounding box center [470, 242] width 63 height 63
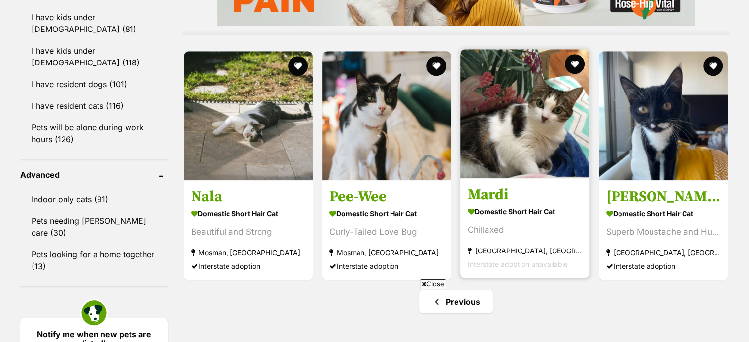
scroll to position [950, 0]
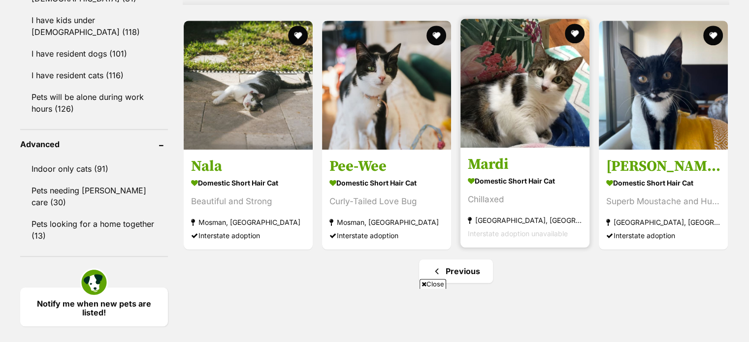
click at [487, 157] on h3 "Mardi" at bounding box center [525, 164] width 114 height 19
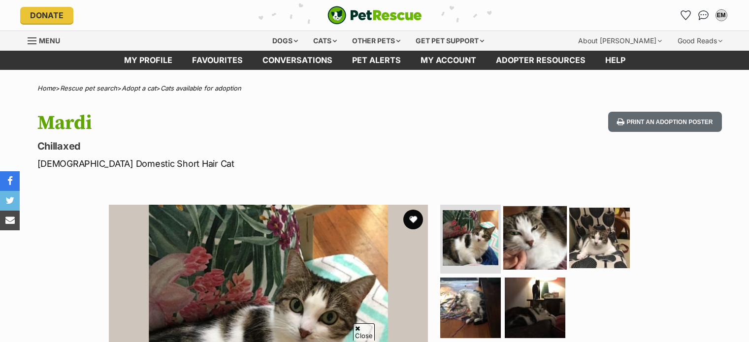
click at [549, 206] on img at bounding box center [534, 237] width 63 height 63
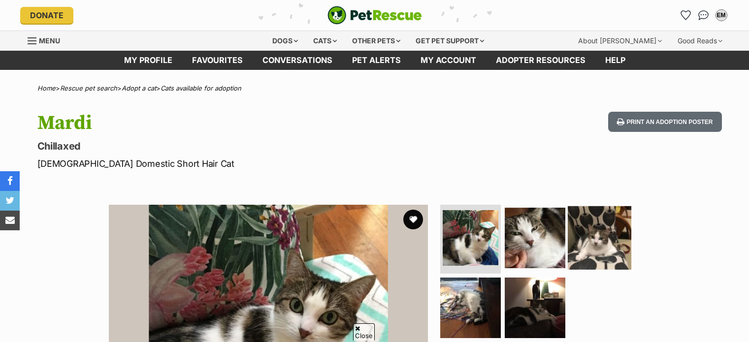
click at [588, 206] on img at bounding box center [599, 237] width 63 height 63
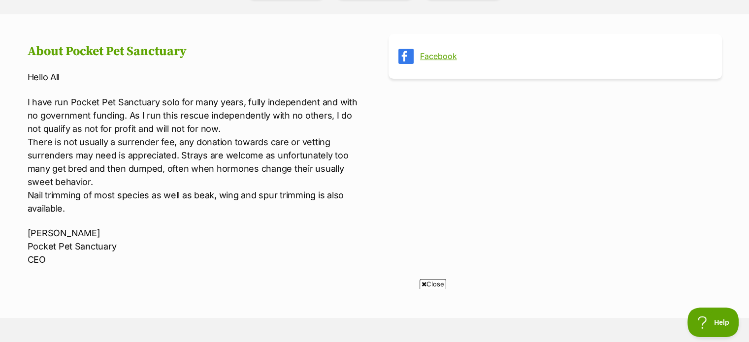
scroll to position [361, 0]
click at [431, 53] on link "Facebook" at bounding box center [564, 55] width 288 height 9
